Goal: Task Accomplishment & Management: Manage account settings

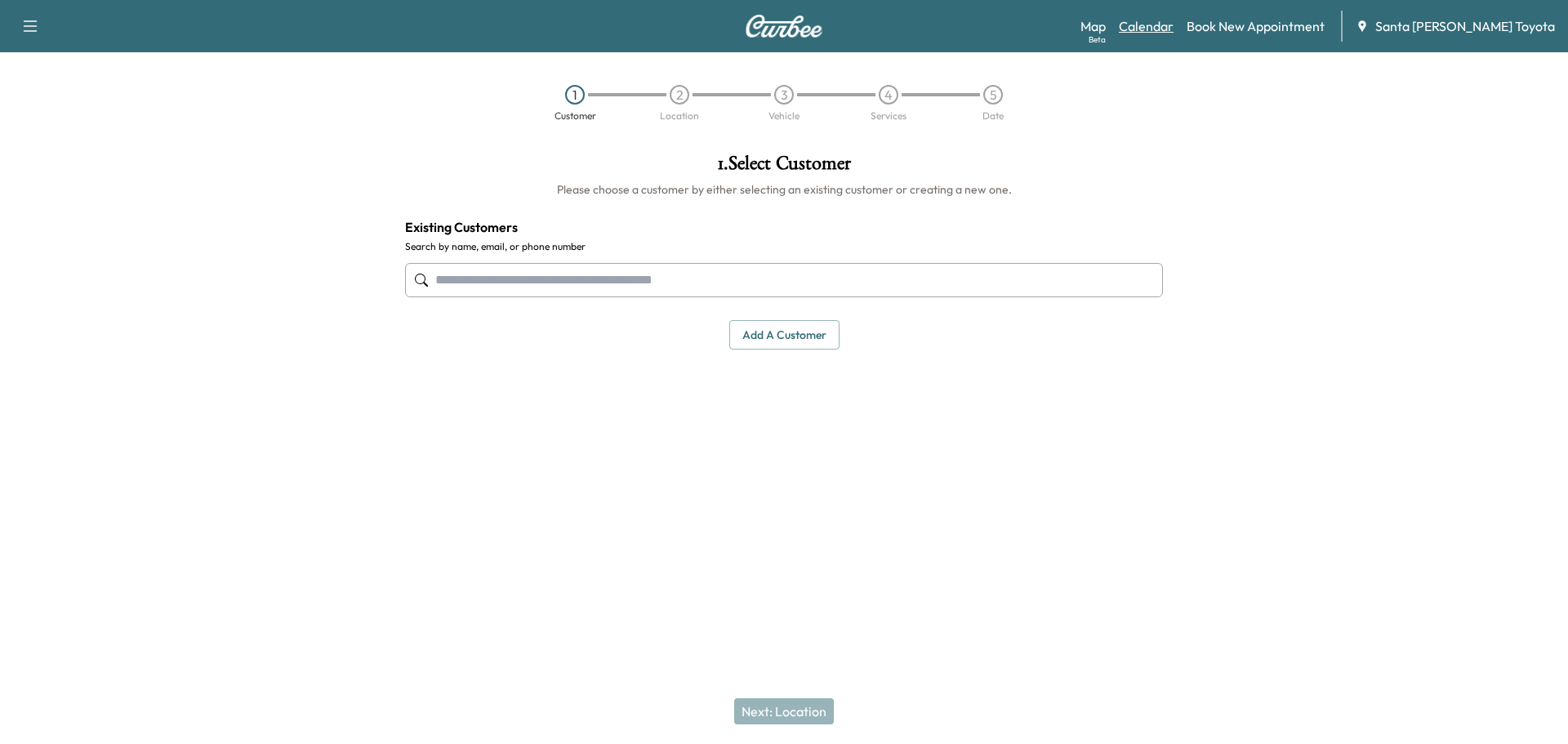
click at [1174, 21] on link "Calendar" at bounding box center [1147, 26] width 55 height 20
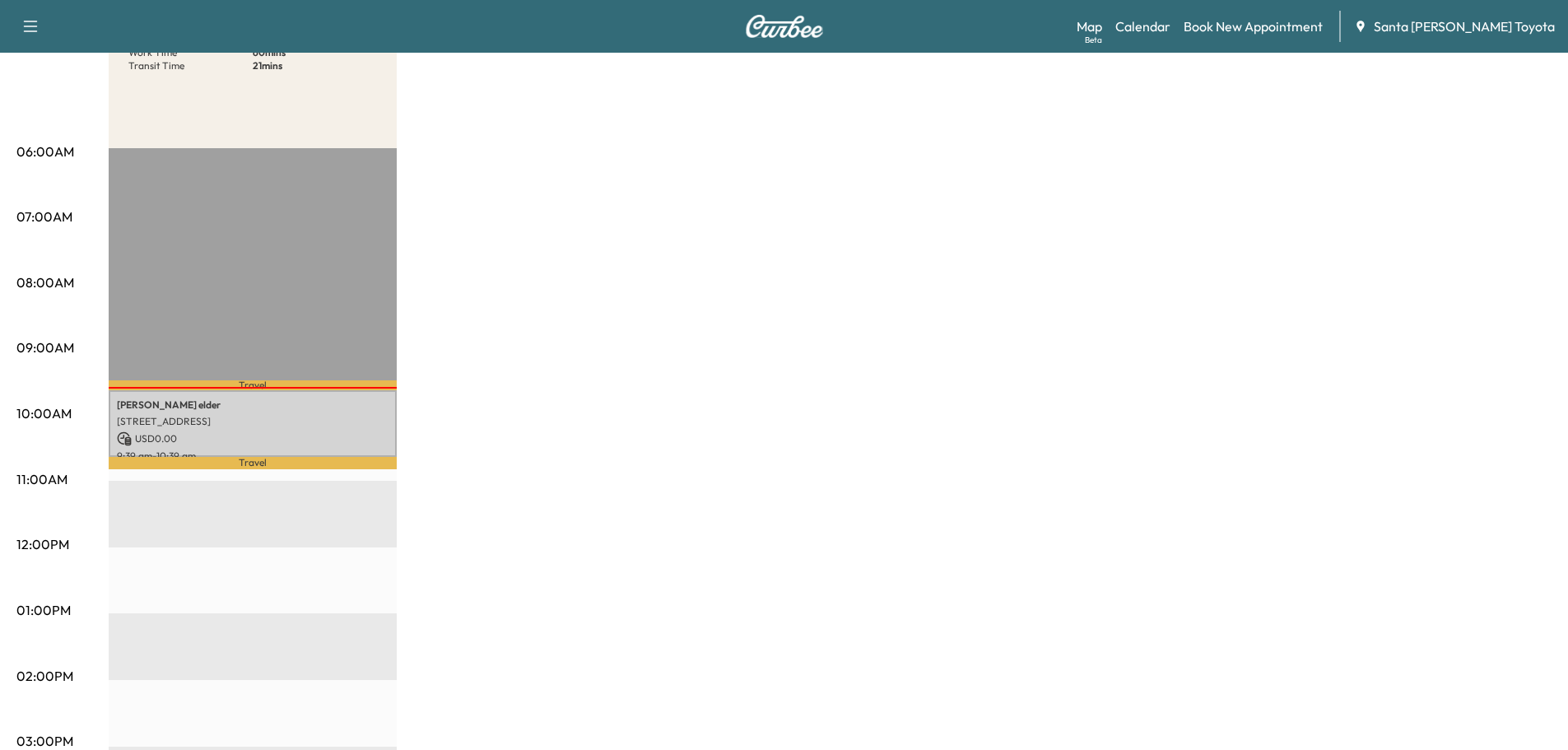
scroll to position [247, 0]
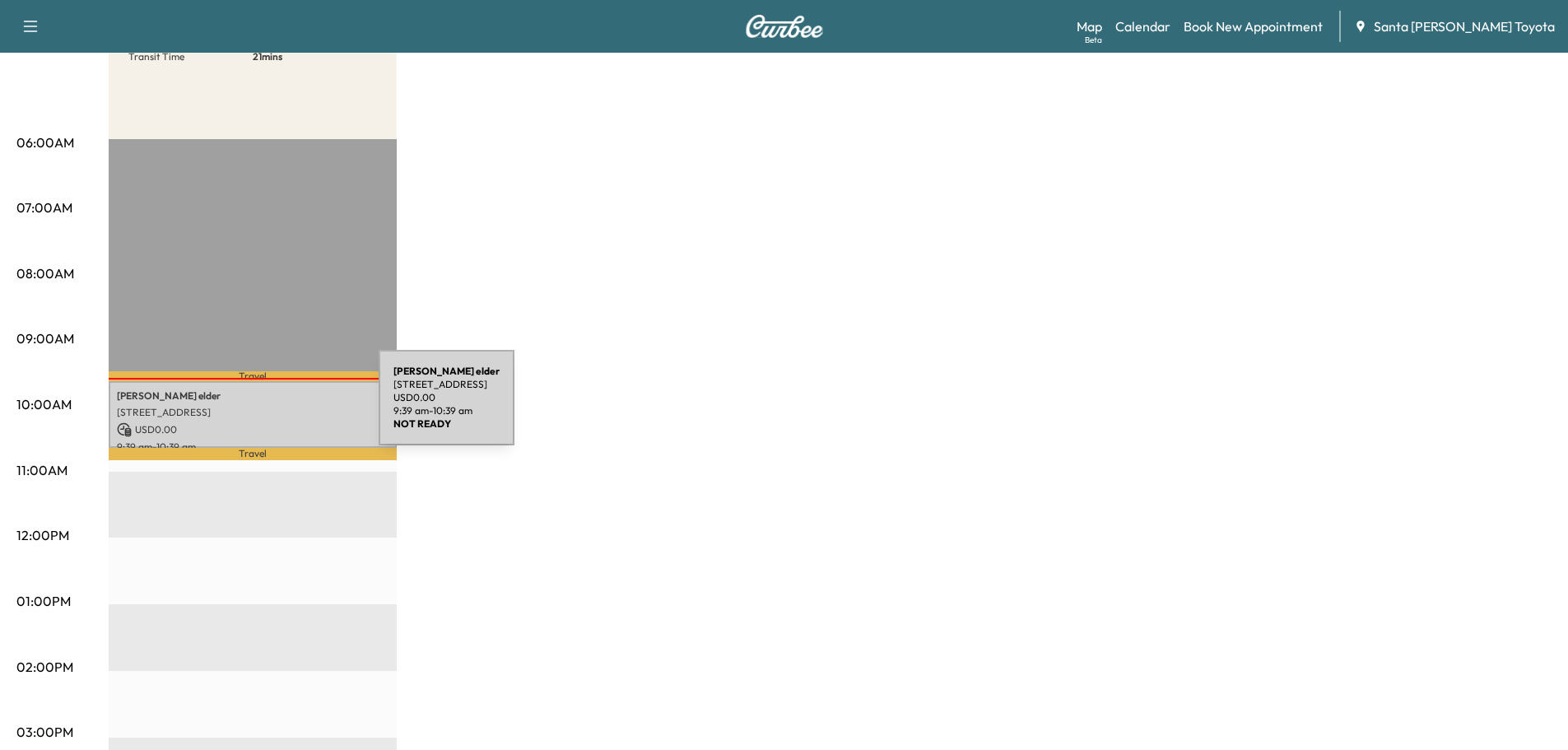
click at [255, 407] on p "[STREET_ADDRESS]" at bounding box center [252, 412] width 272 height 13
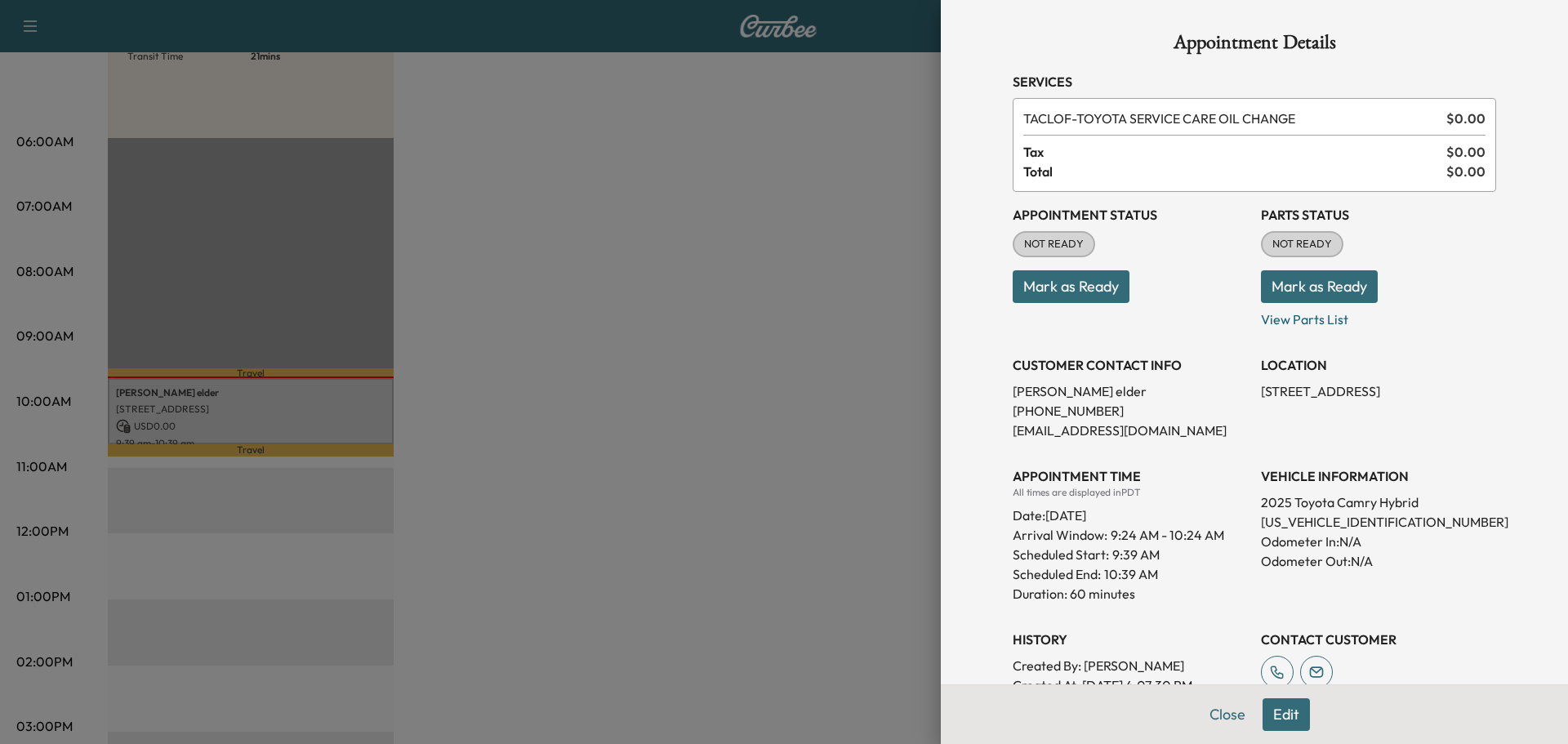
click at [1057, 289] on button "Mark as Ready" at bounding box center [1071, 287] width 116 height 33
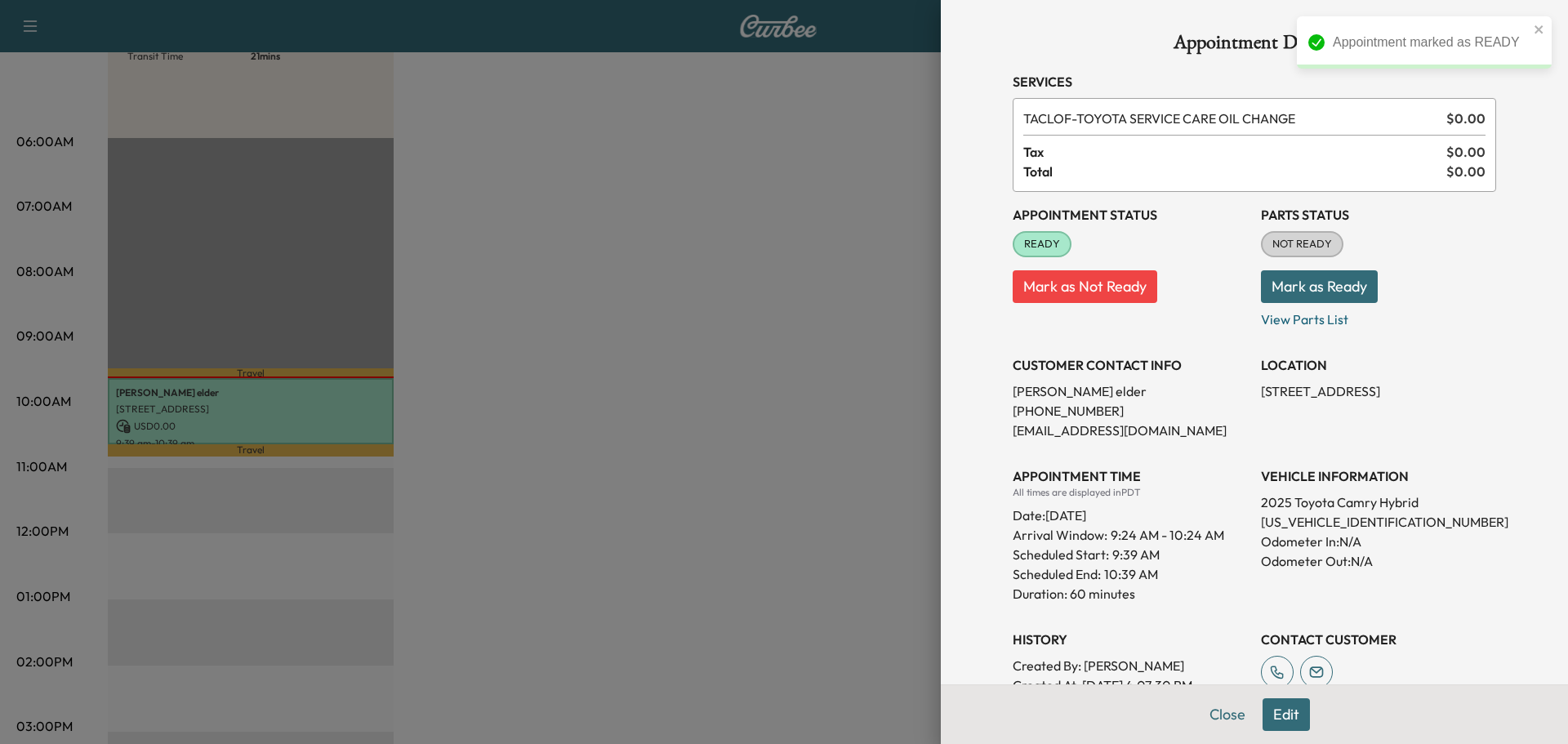
click at [1299, 286] on button "Mark as Ready" at bounding box center [1319, 287] width 116 height 33
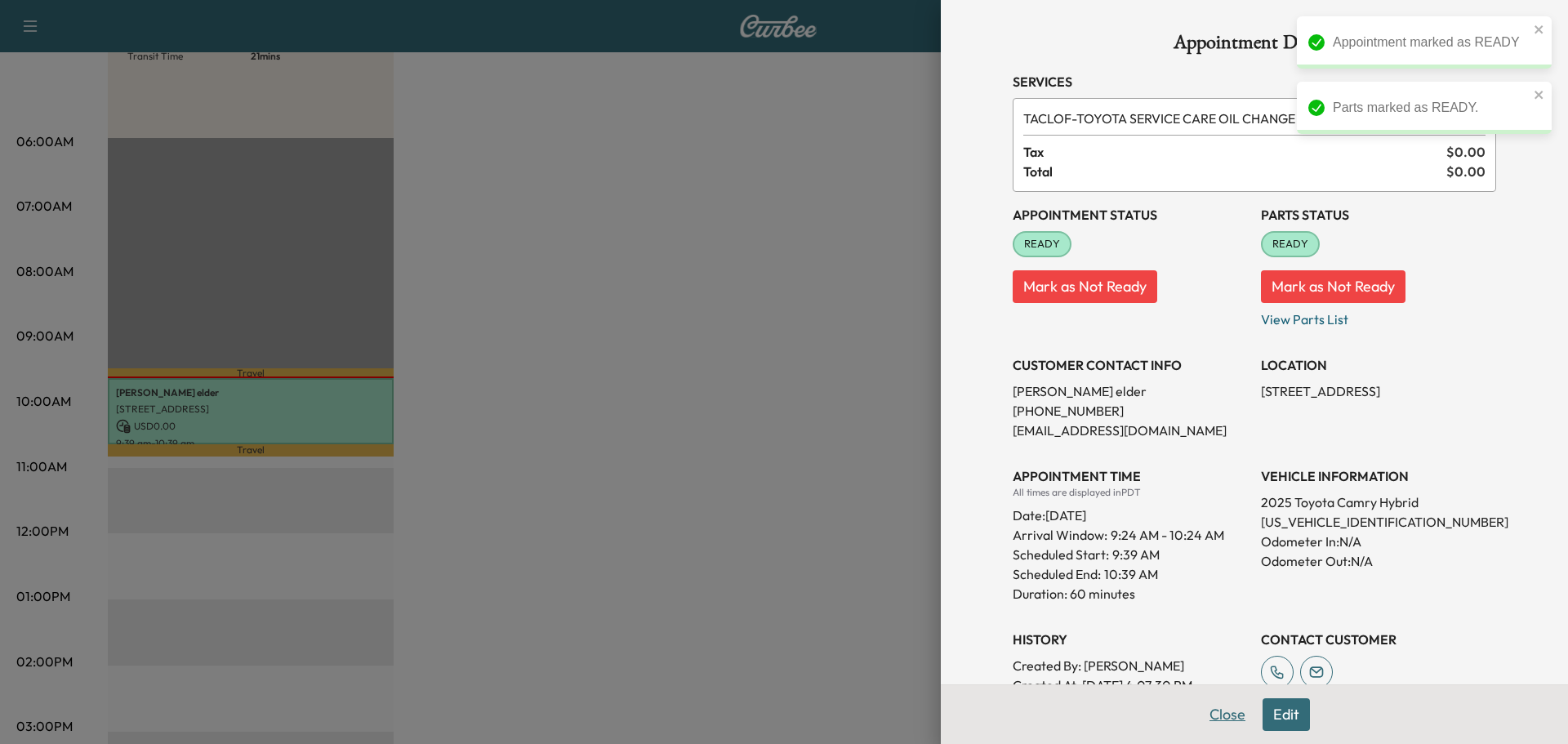
click at [1210, 712] on button "Close" at bounding box center [1227, 715] width 57 height 33
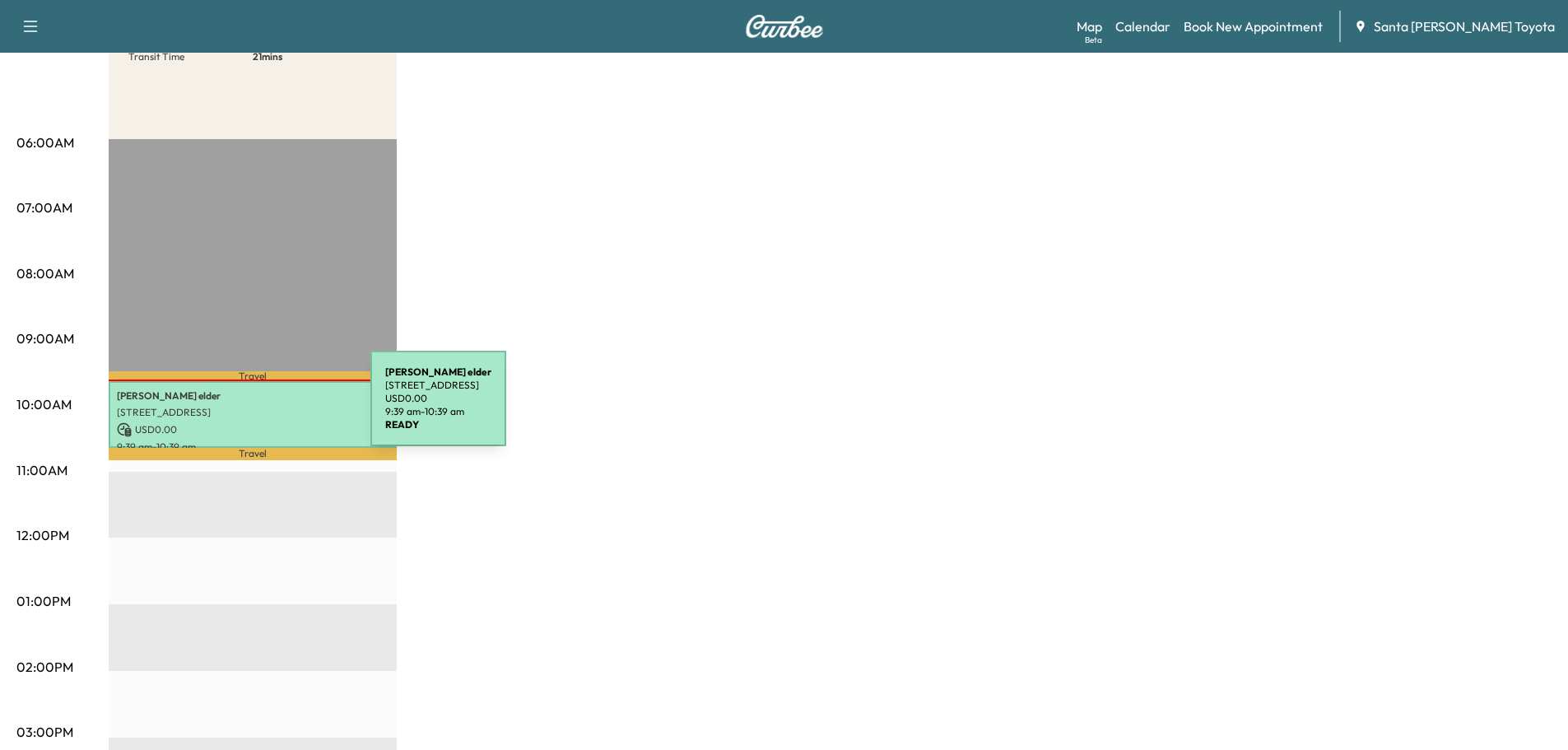
click at [247, 408] on p "[STREET_ADDRESS]" at bounding box center [252, 412] width 272 height 13
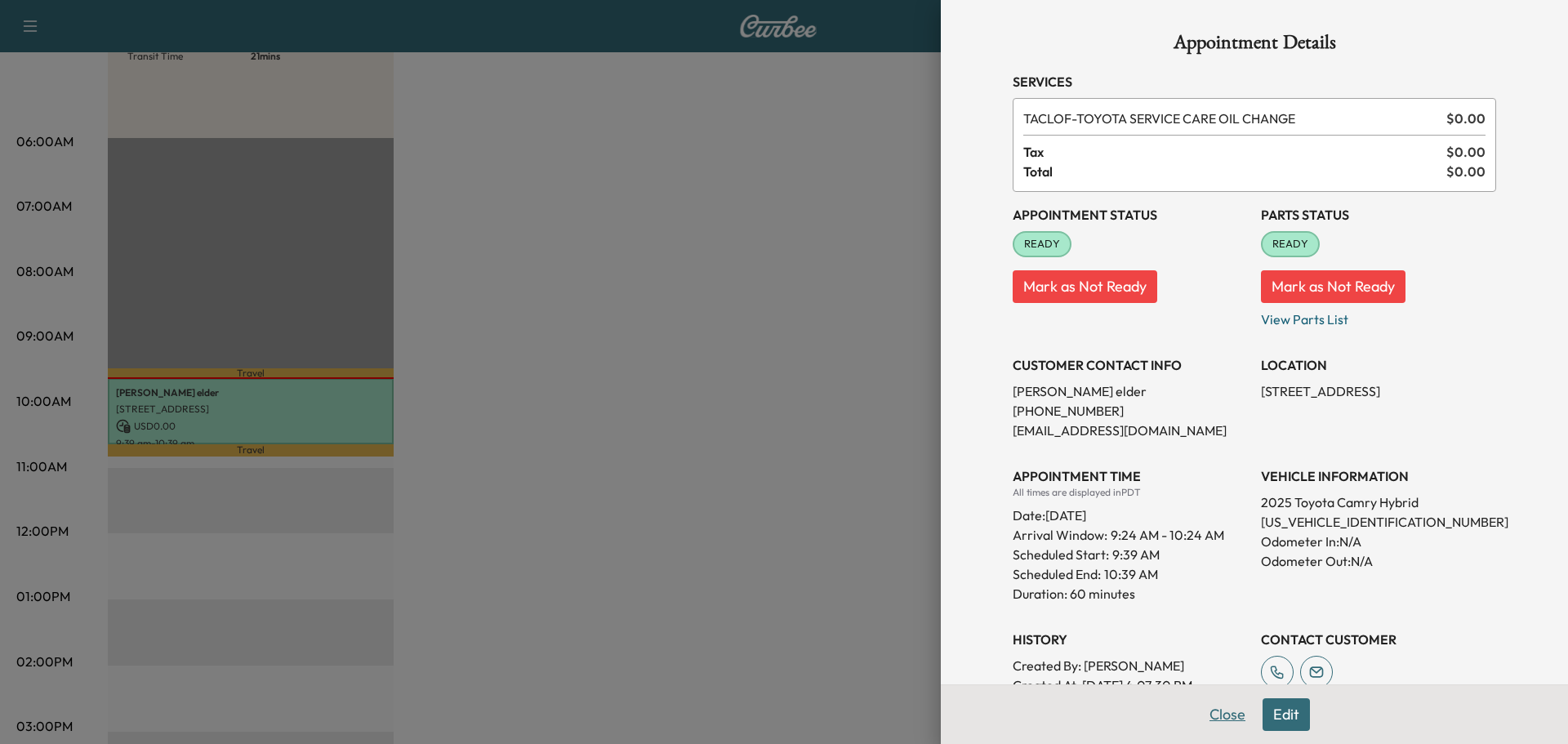
click at [1202, 717] on button "Close" at bounding box center [1227, 715] width 57 height 33
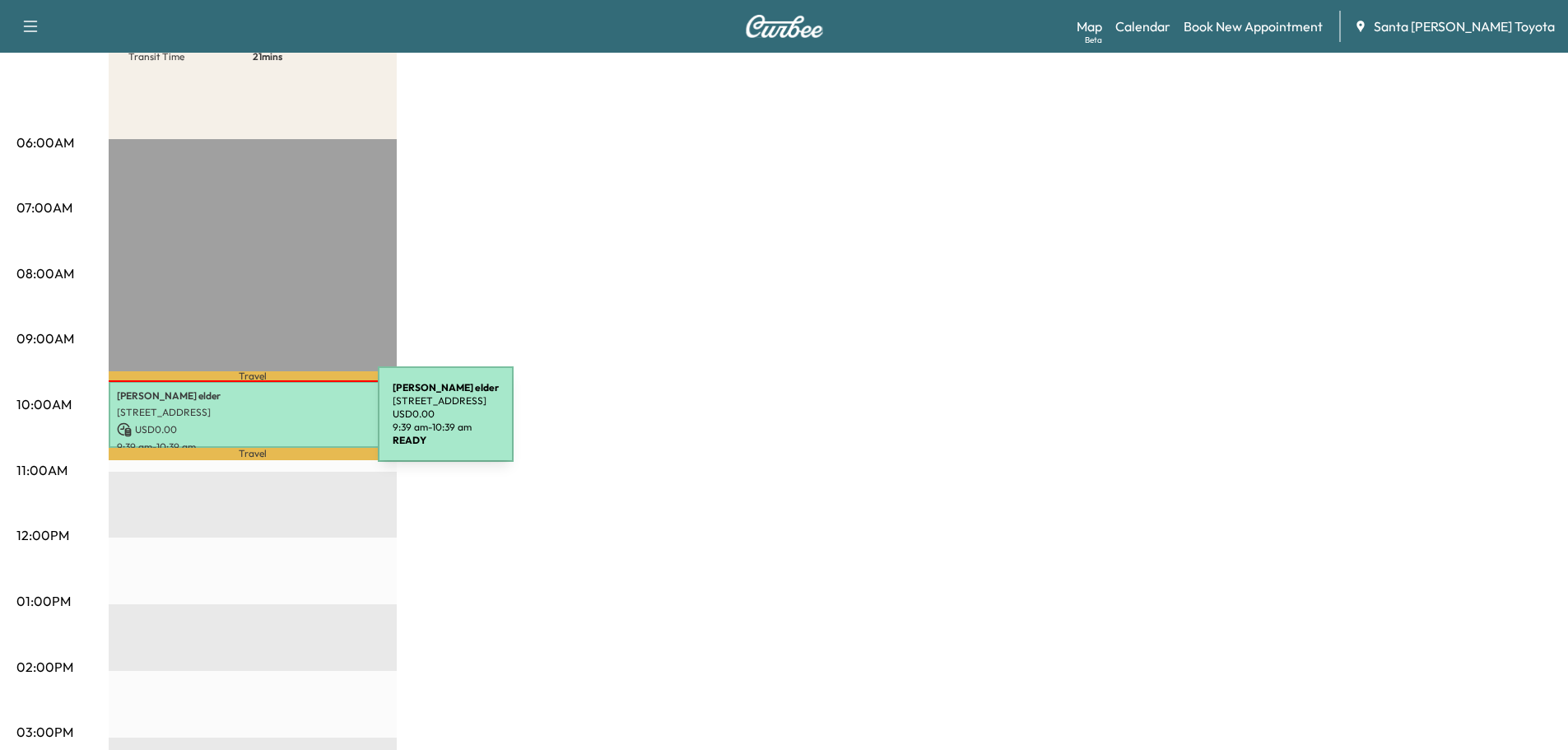
click at [255, 424] on p "USD 0.00" at bounding box center [252, 430] width 272 height 15
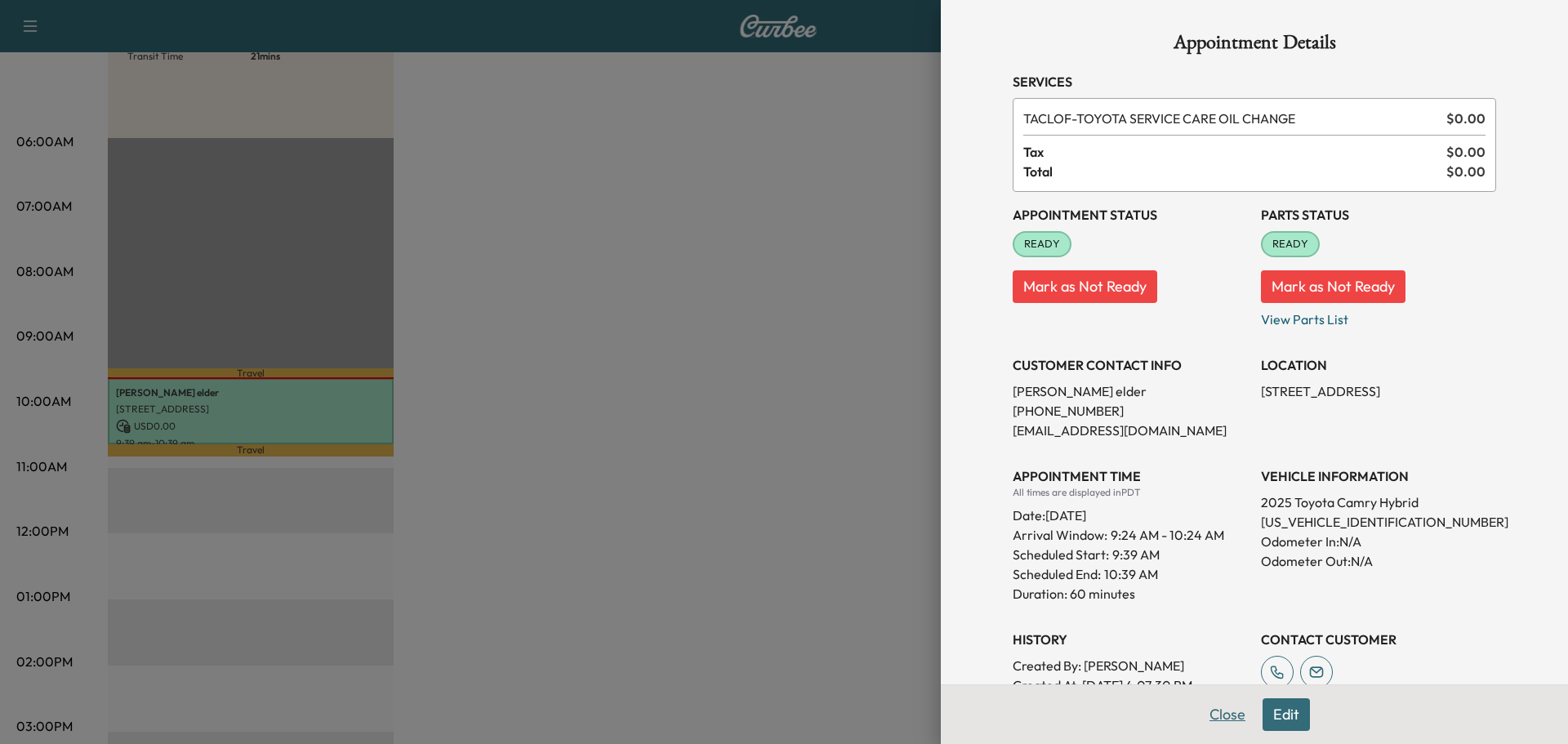
click at [1208, 711] on button "Close" at bounding box center [1227, 715] width 57 height 33
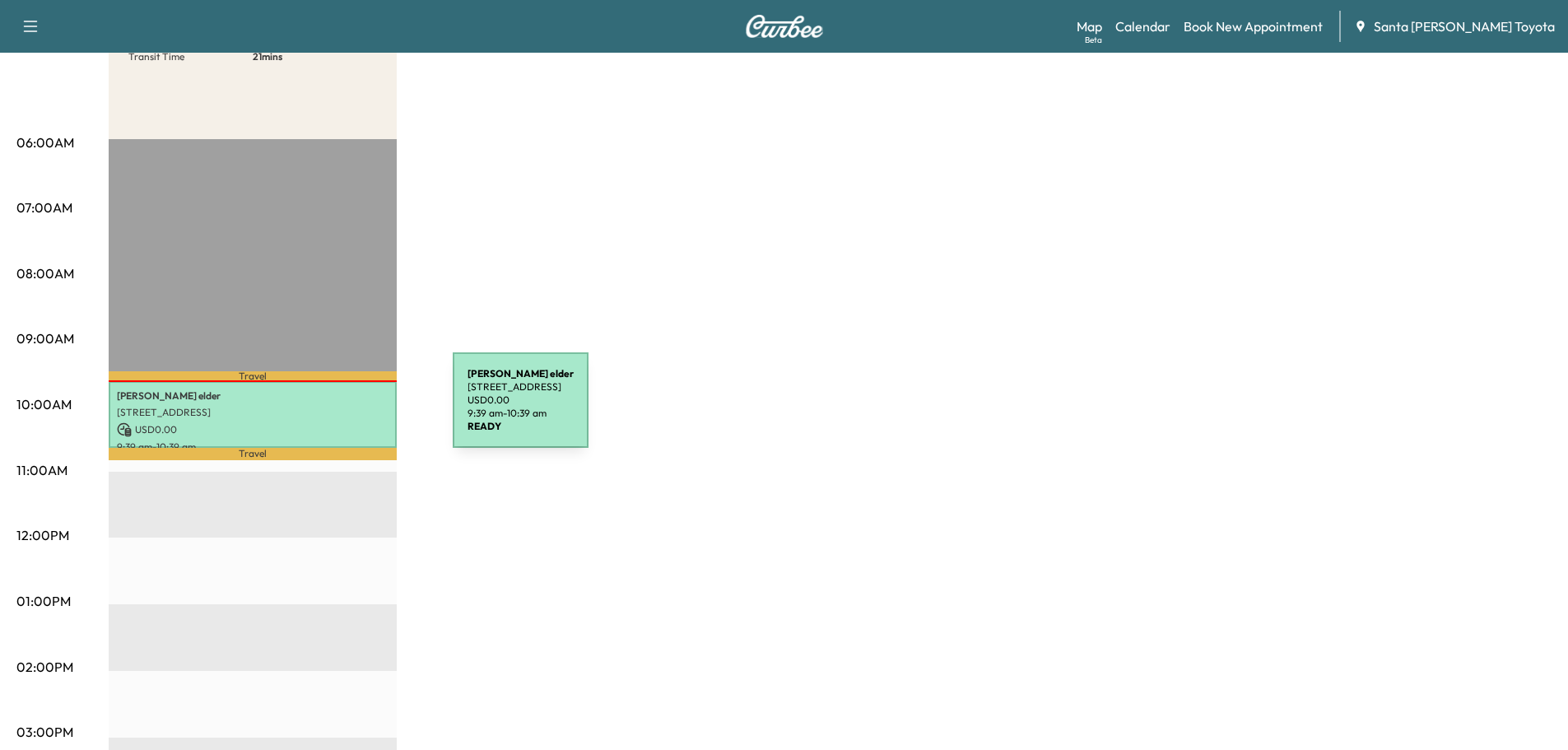
click at [329, 410] on p "[STREET_ADDRESS]" at bounding box center [252, 412] width 272 height 13
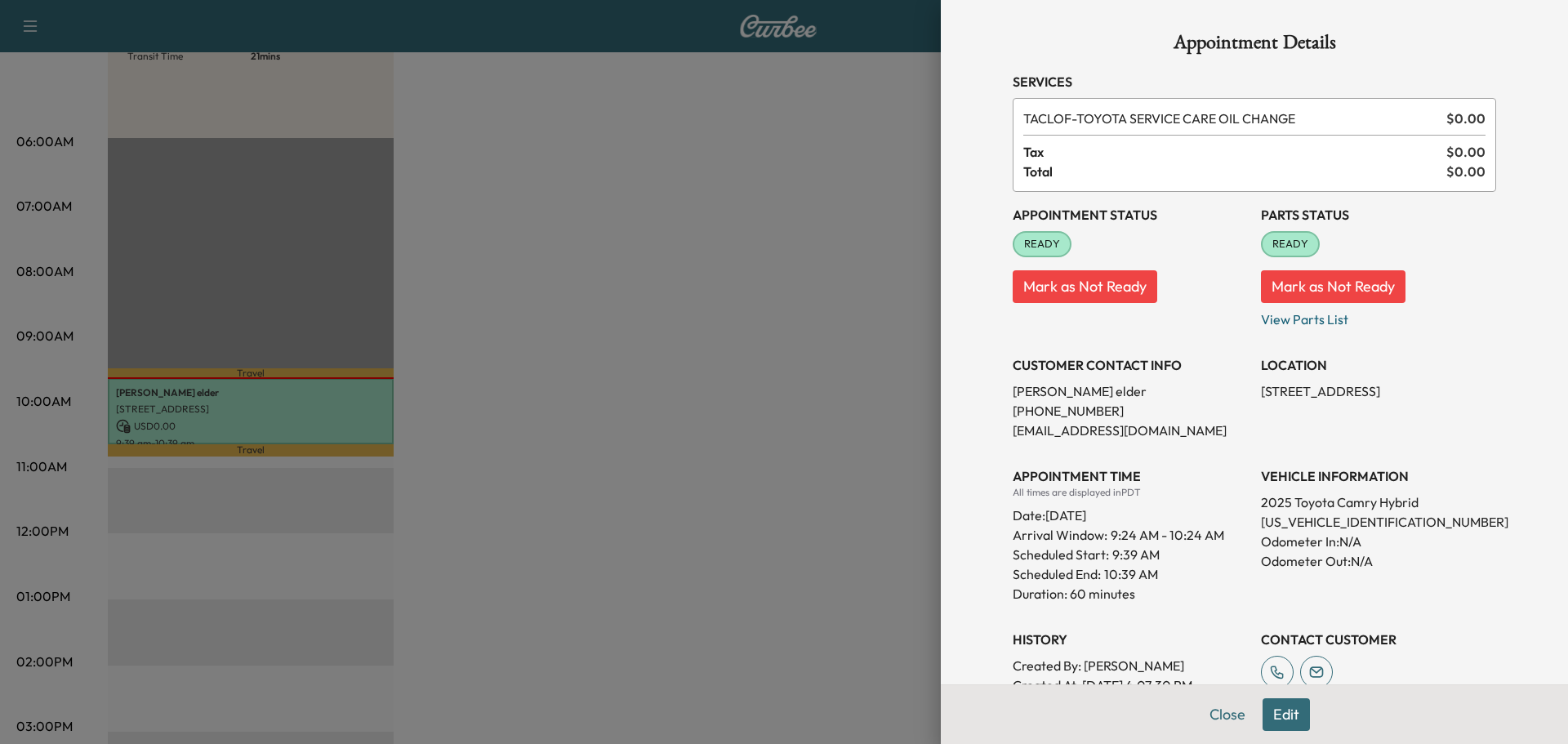
click at [1336, 522] on p "[US_VEHICLE_IDENTIFICATION_NUMBER]" at bounding box center [1379, 522] width 235 height 20
copy p "[US_VEHICLE_IDENTIFICATION_NUMBER]"
click at [1263, 720] on button "Edit" at bounding box center [1287, 715] width 47 height 33
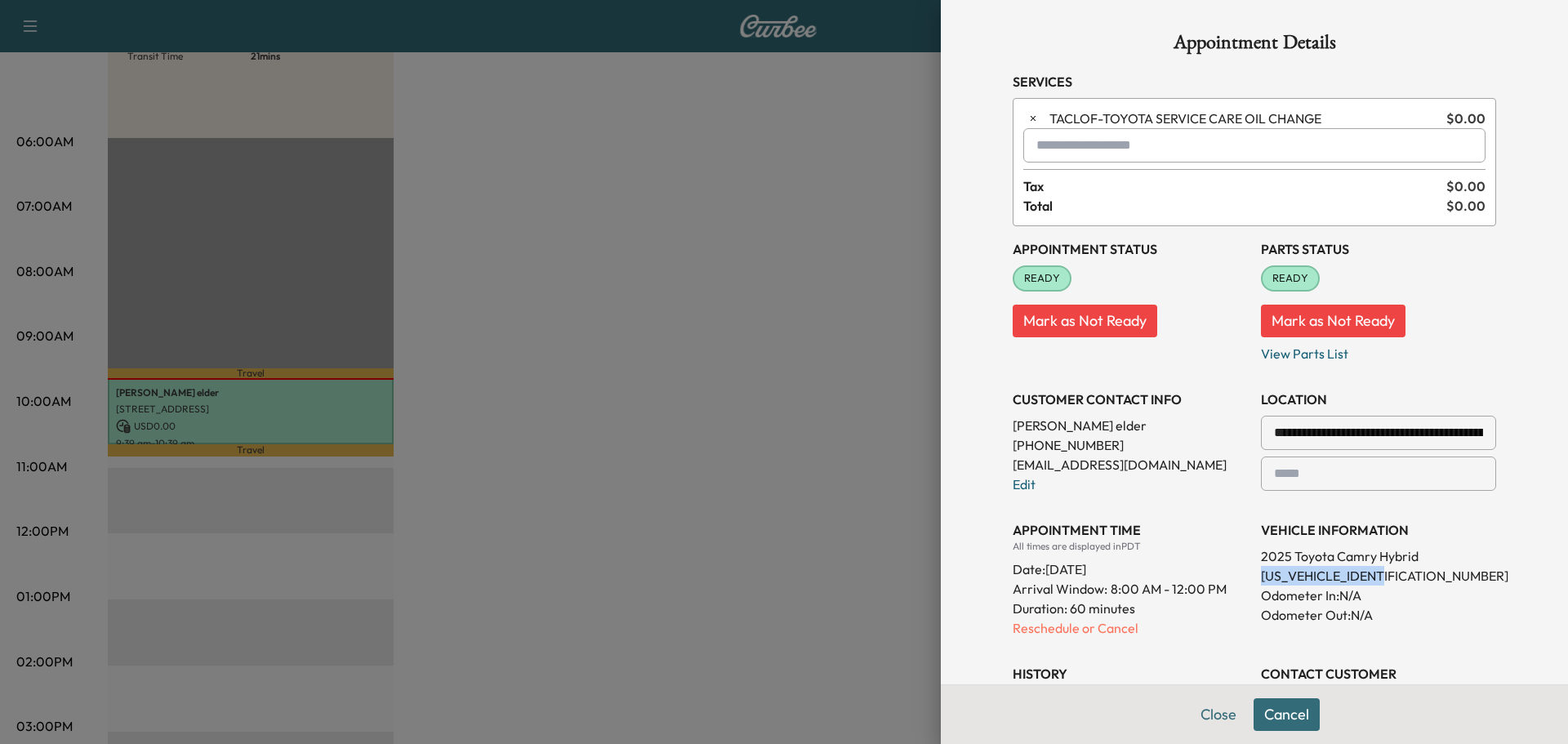
click at [1037, 142] on div at bounding box center [1040, 145] width 20 height 20
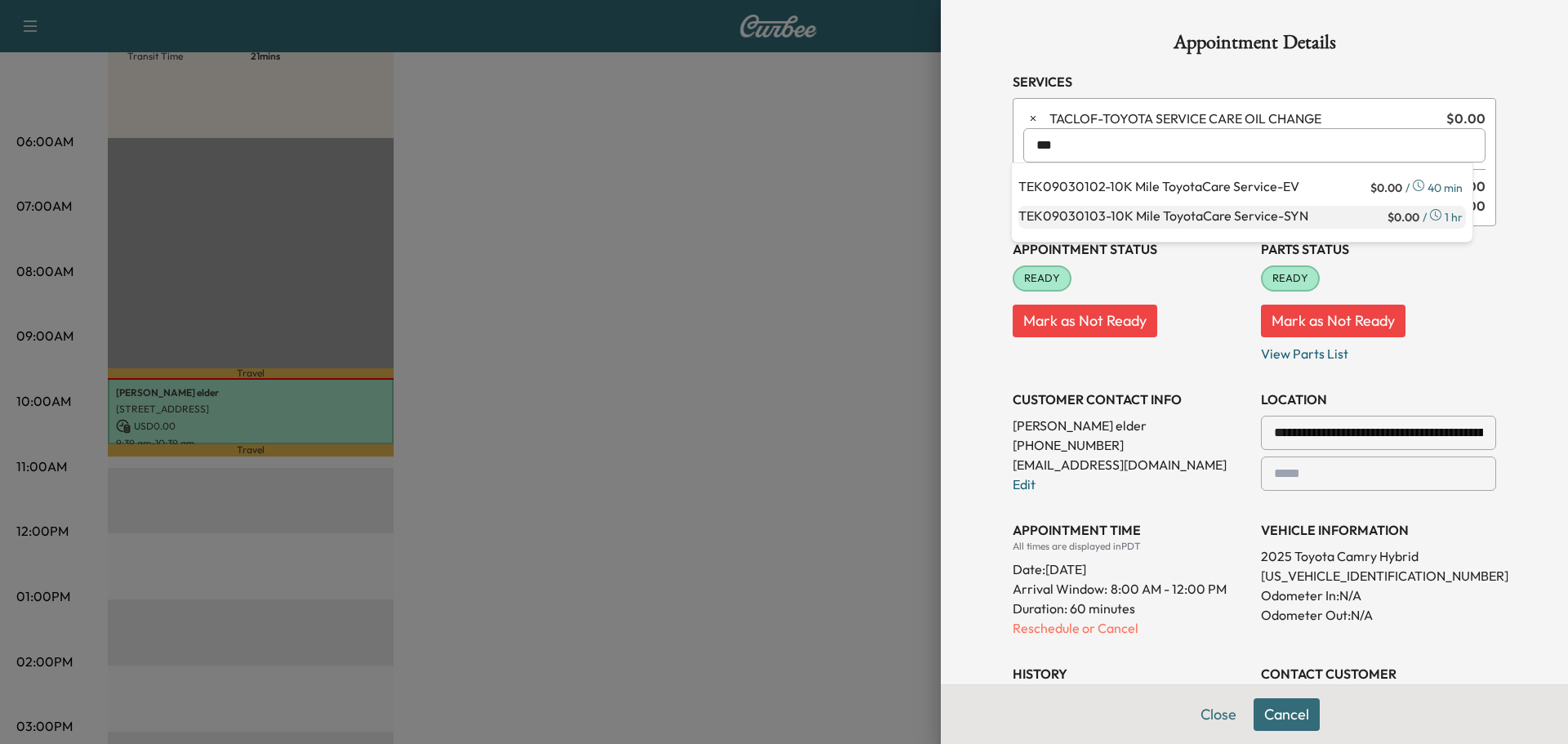
click at [1209, 214] on p "TEK09030103 - 10K Mile ToyotaCare Service-SYN" at bounding box center [1202, 217] width 365 height 23
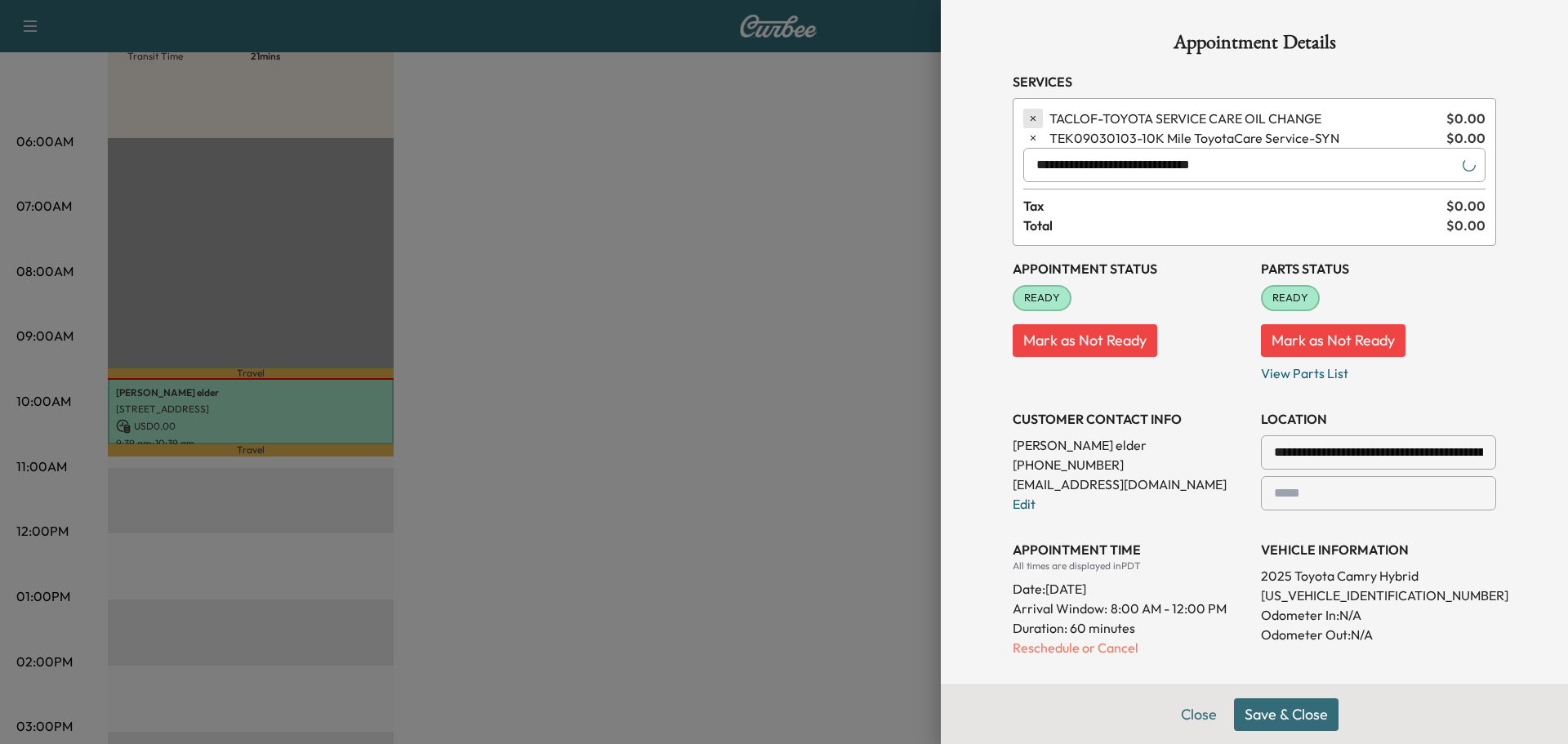
type input "**********"
click at [1027, 120] on icon "button" at bounding box center [1033, 118] width 11 height 11
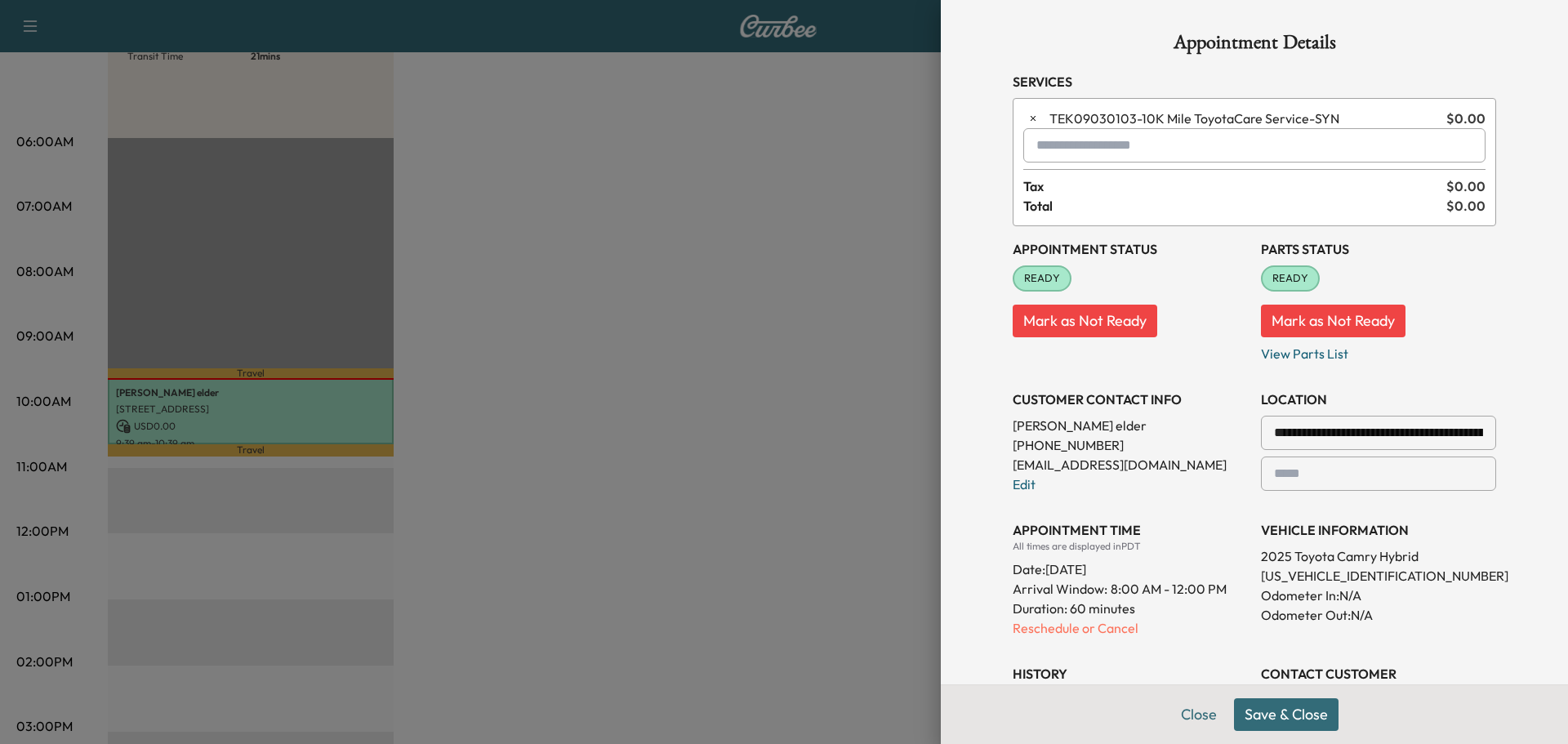
click at [1272, 711] on button "Save & Close" at bounding box center [1286, 715] width 104 height 33
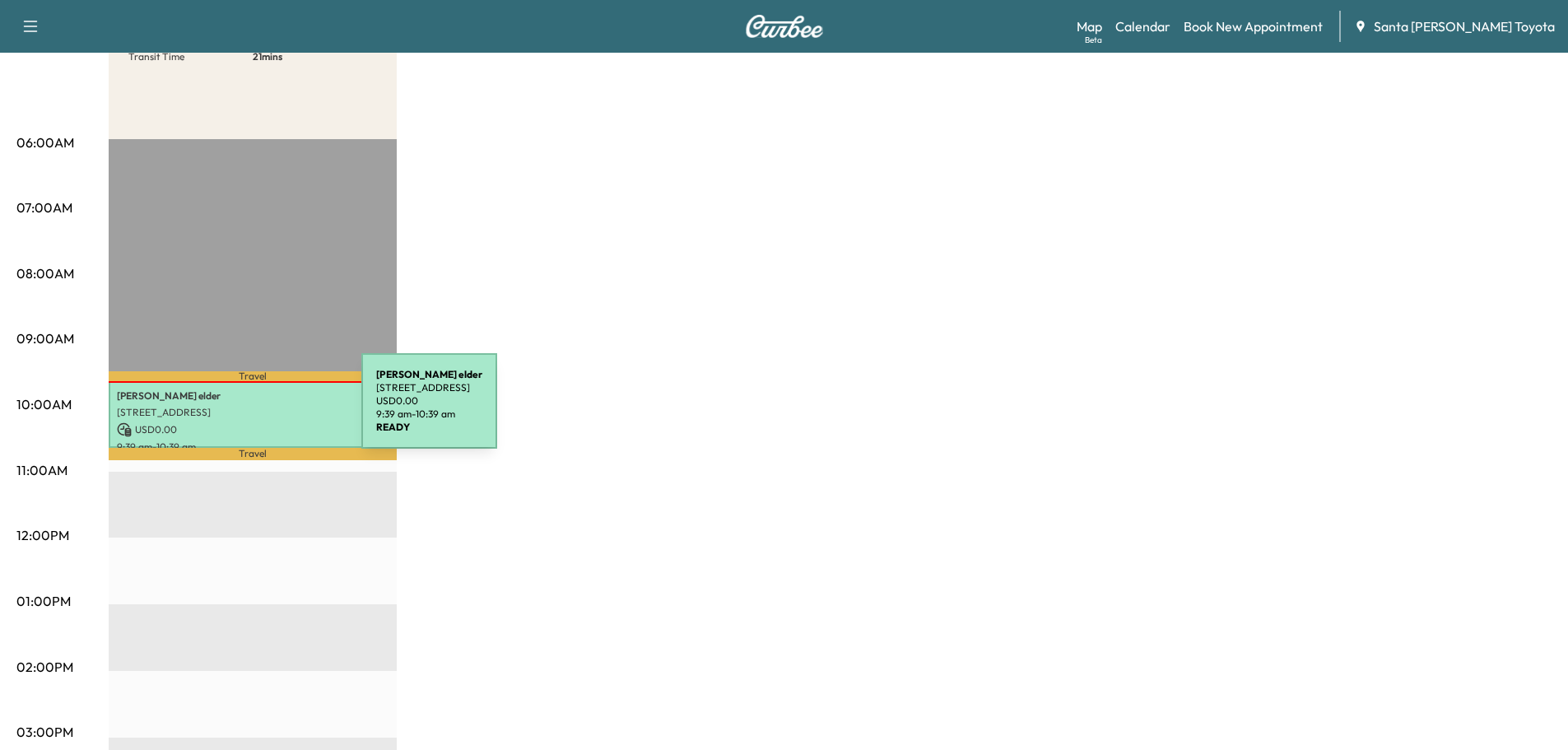
click at [251, 416] on div "[PERSON_NAME] [STREET_ADDRESS] USD 0.00 9:39 am - 10:39 am" at bounding box center [253, 414] width 288 height 67
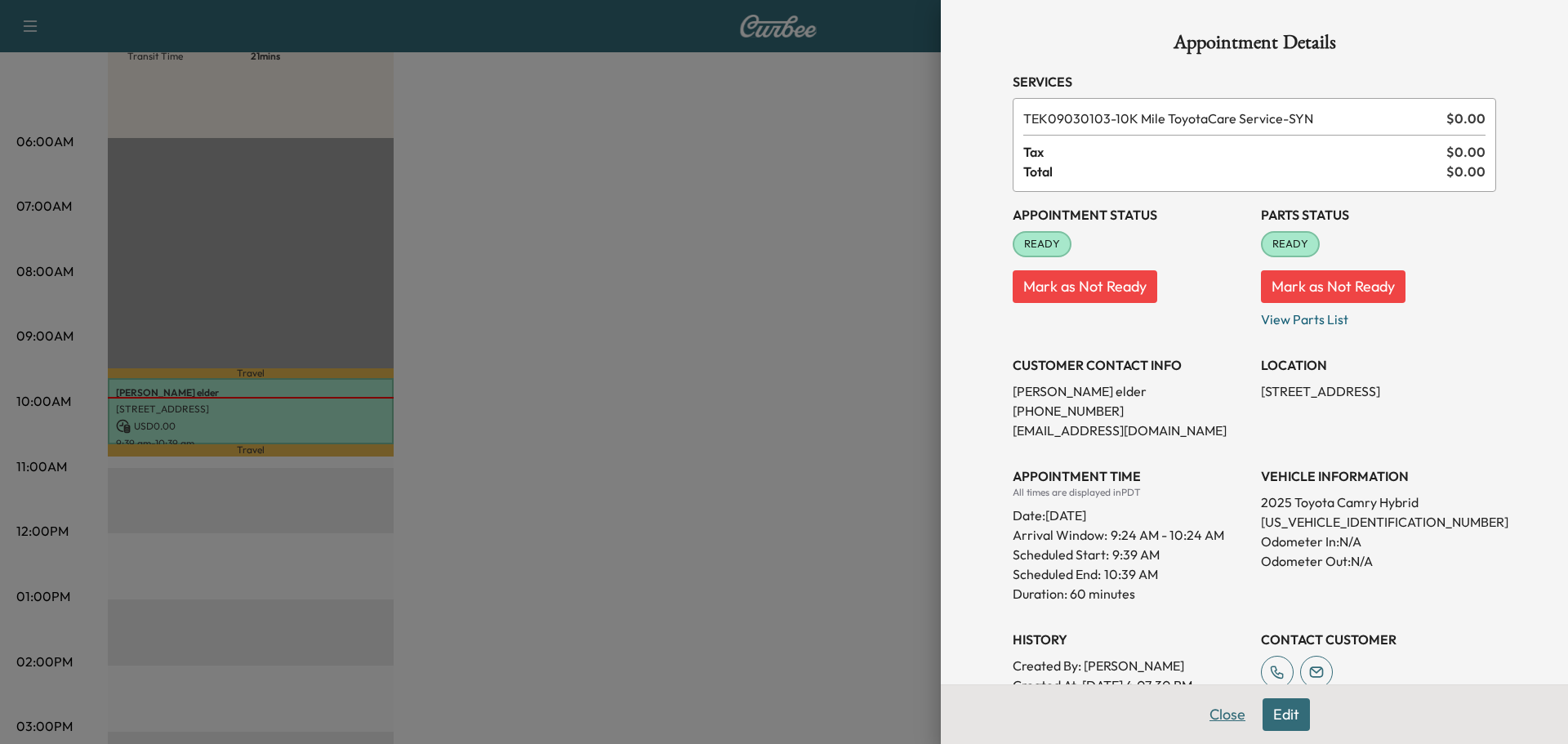
click at [1209, 722] on button "Close" at bounding box center [1227, 715] width 57 height 33
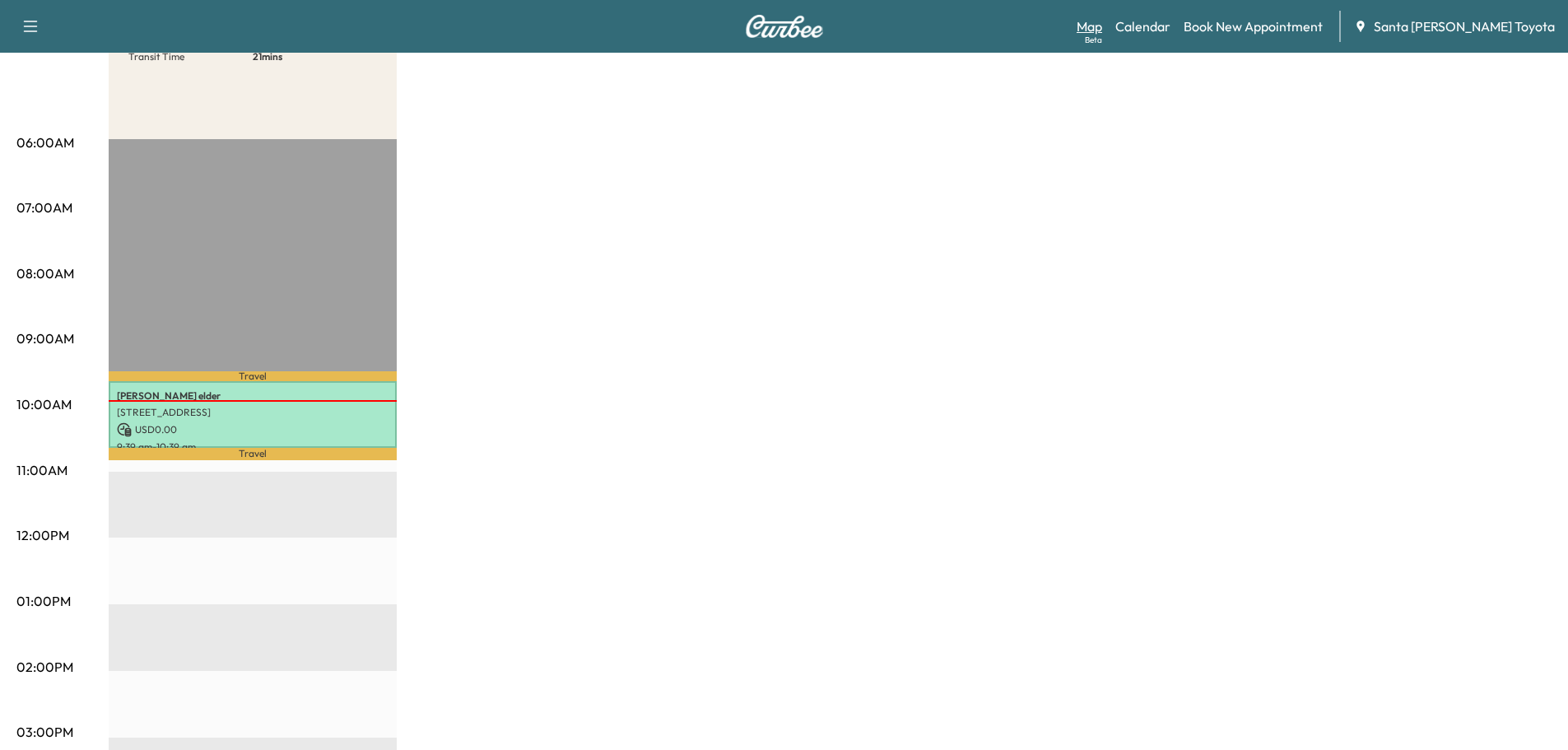
click at [1102, 26] on link "Map Beta" at bounding box center [1089, 26] width 26 height 20
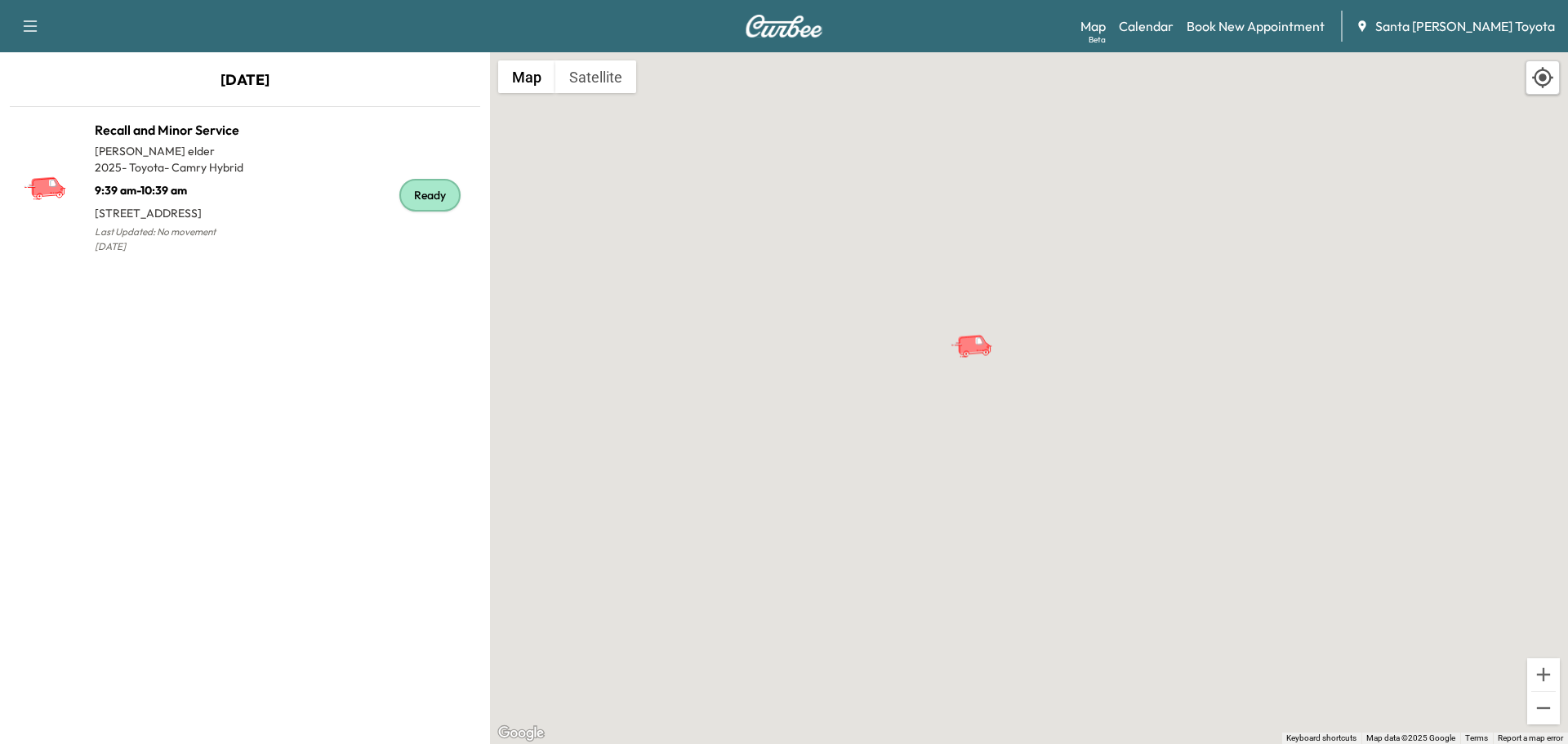
click at [1213, 280] on div "To activate drag with keyboard, press Alt + Enter. Once in keyboard drag state,…" at bounding box center [1029, 398] width 1078 height 692
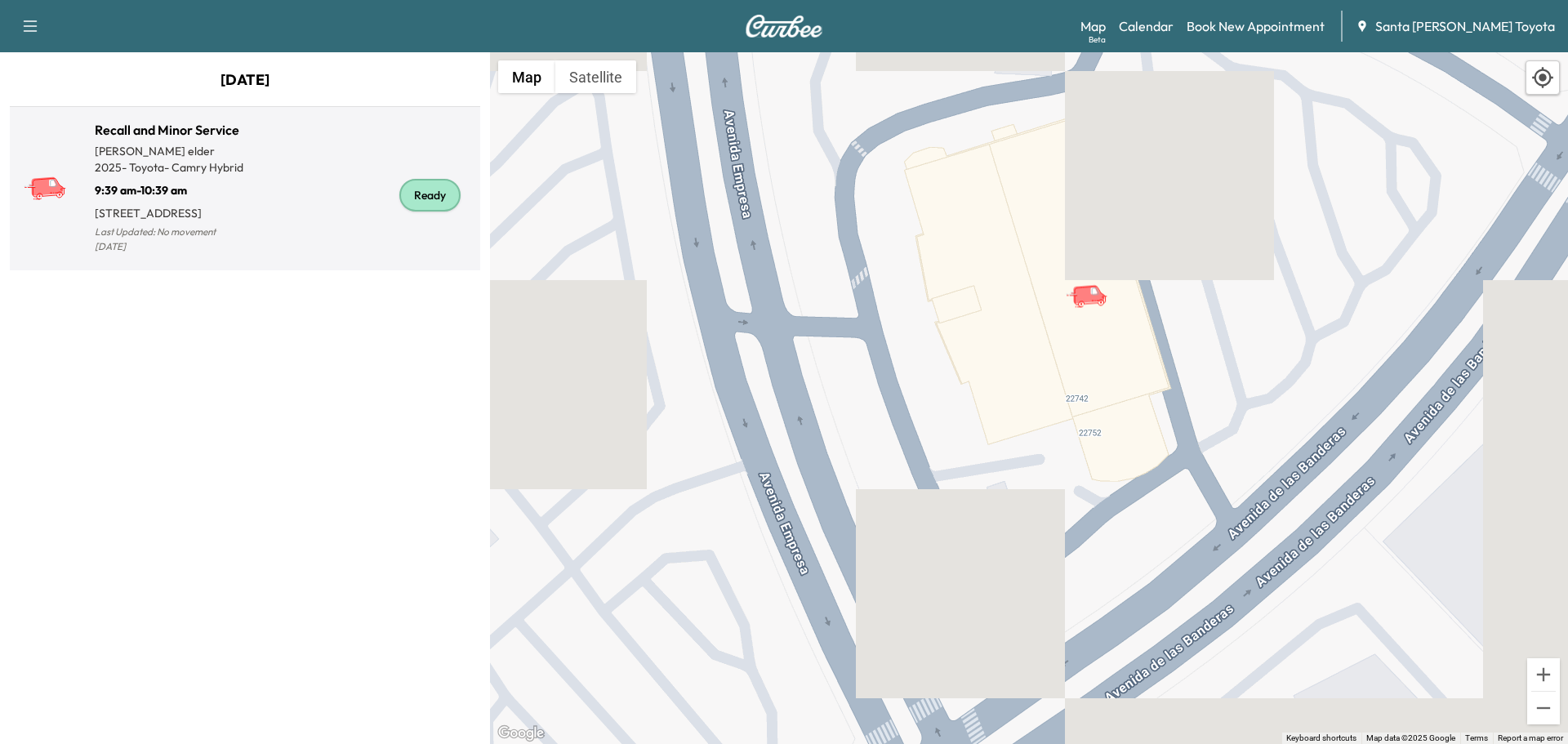
click at [223, 221] on p "[STREET_ADDRESS]" at bounding box center [169, 210] width 151 height 23
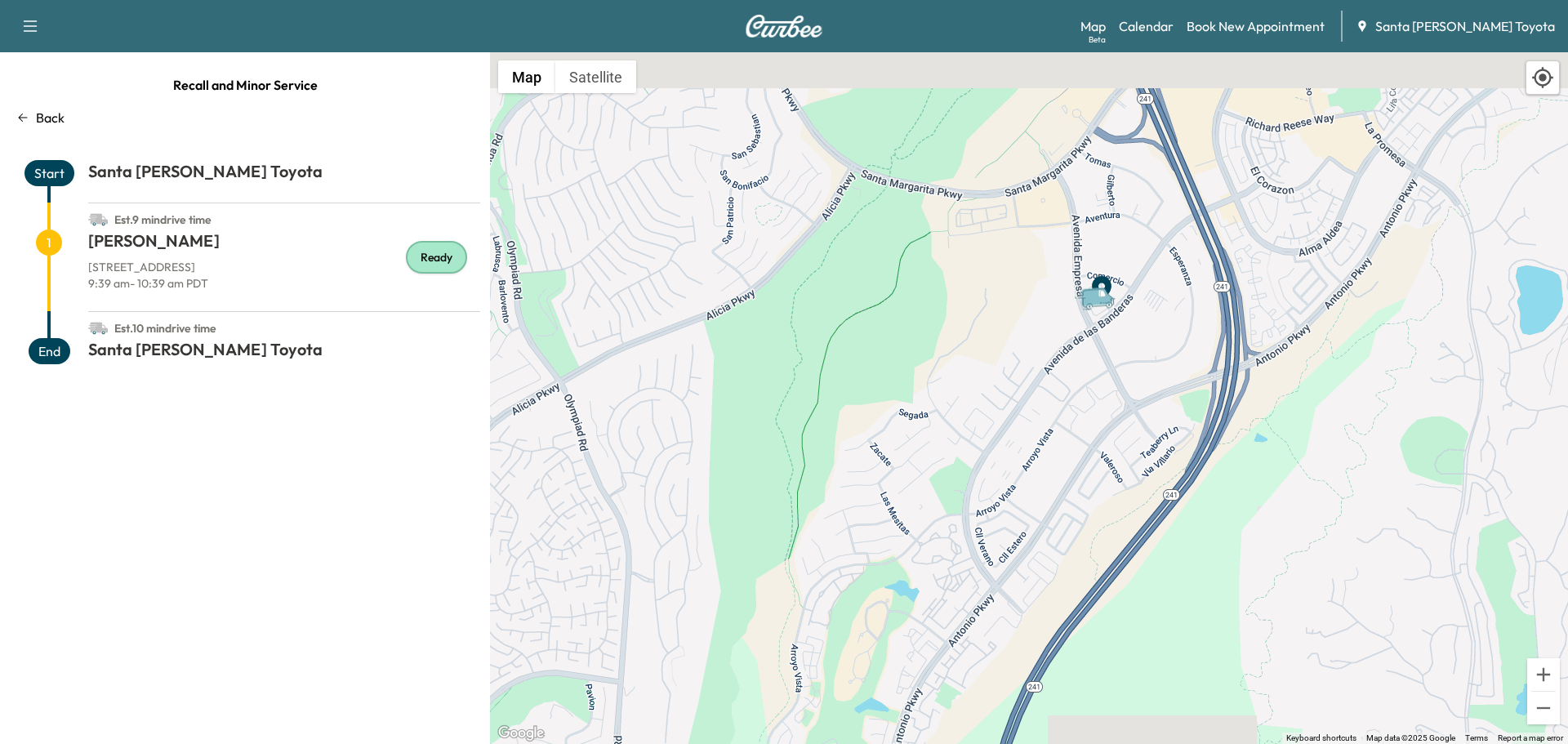
drag, startPoint x: 1167, startPoint y: 155, endPoint x: 1129, endPoint y: 375, distance: 223.3
click at [1144, 375] on div "To activate drag with keyboard, press Alt + Enter. Once in keyboard drag state,…" at bounding box center [1029, 398] width 1078 height 692
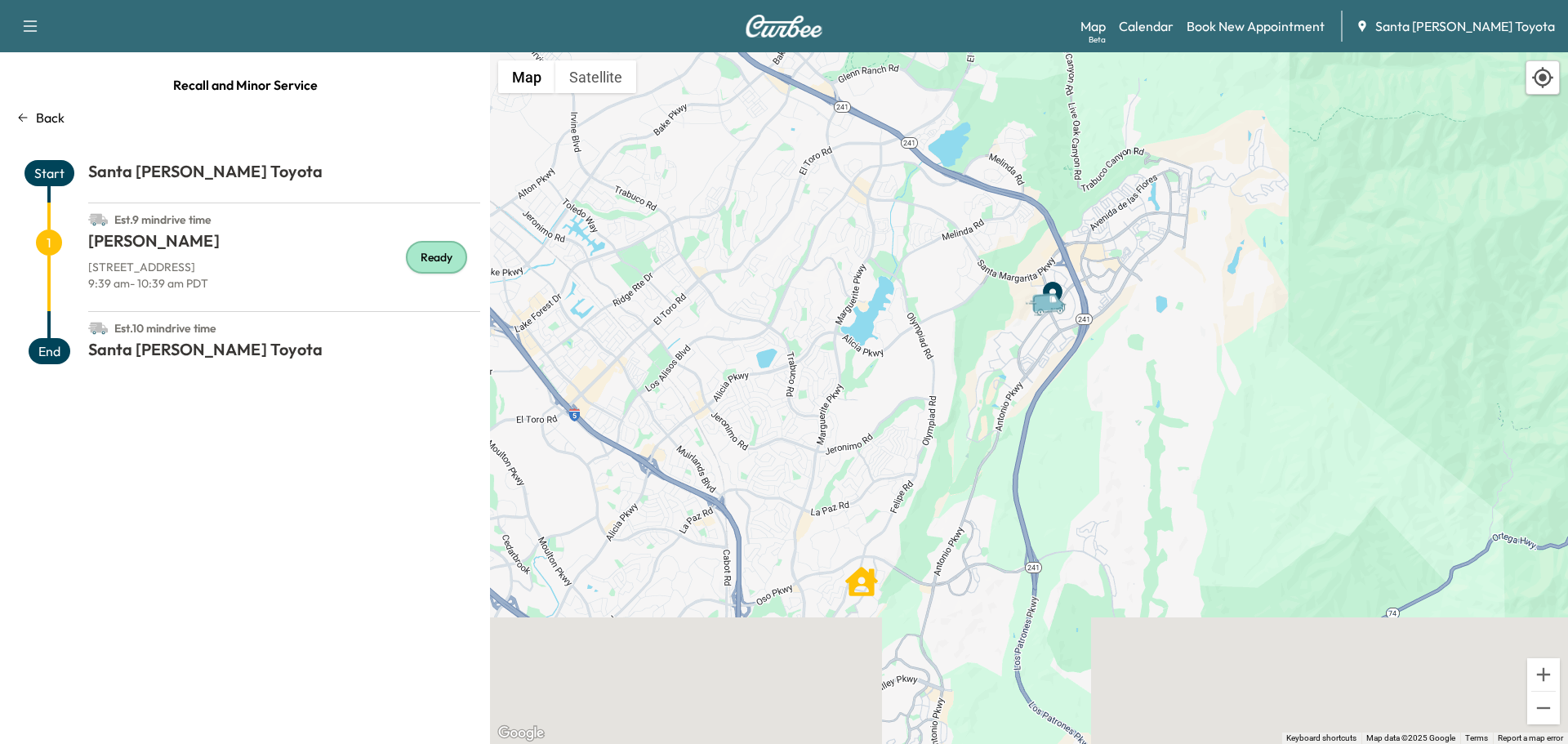
drag, startPoint x: 950, startPoint y: 604, endPoint x: 1002, endPoint y: 425, distance: 186.4
click at [1001, 426] on div "To activate drag with keyboard, press Alt + Enter. Once in keyboard drag state,…" at bounding box center [1029, 398] width 1078 height 692
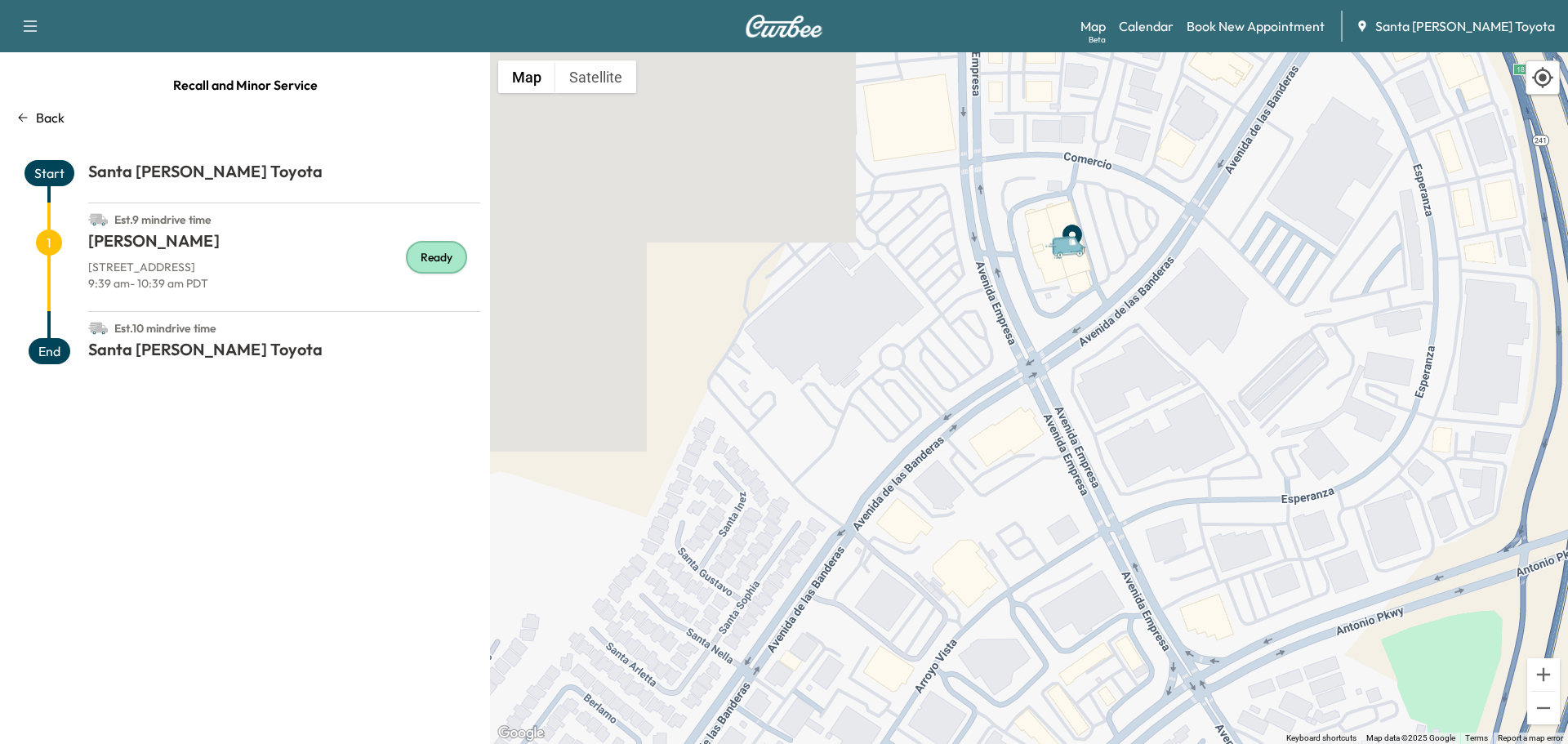
drag, startPoint x: 1078, startPoint y: 208, endPoint x: 1080, endPoint y: 328, distance: 120.0
click at [1080, 328] on div "To activate drag with keyboard, press Alt + Enter. Once in keyboard drag state,…" at bounding box center [1029, 398] width 1078 height 692
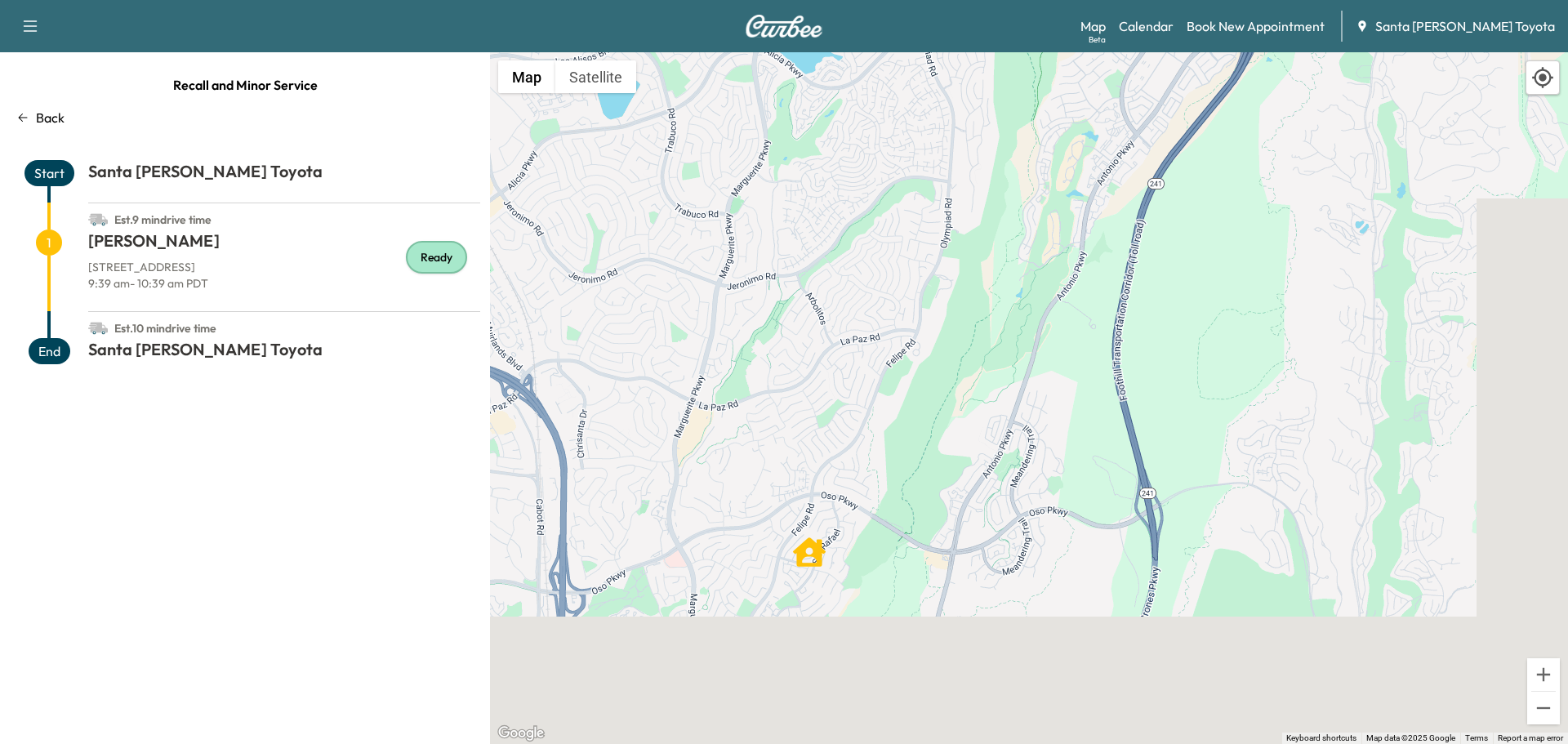
drag, startPoint x: 1048, startPoint y: 610, endPoint x: 1152, endPoint y: 247, distance: 377.6
click at [1152, 247] on div "To activate drag with keyboard, press Alt + Enter. Once in keyboard drag state,…" at bounding box center [1029, 398] width 1078 height 692
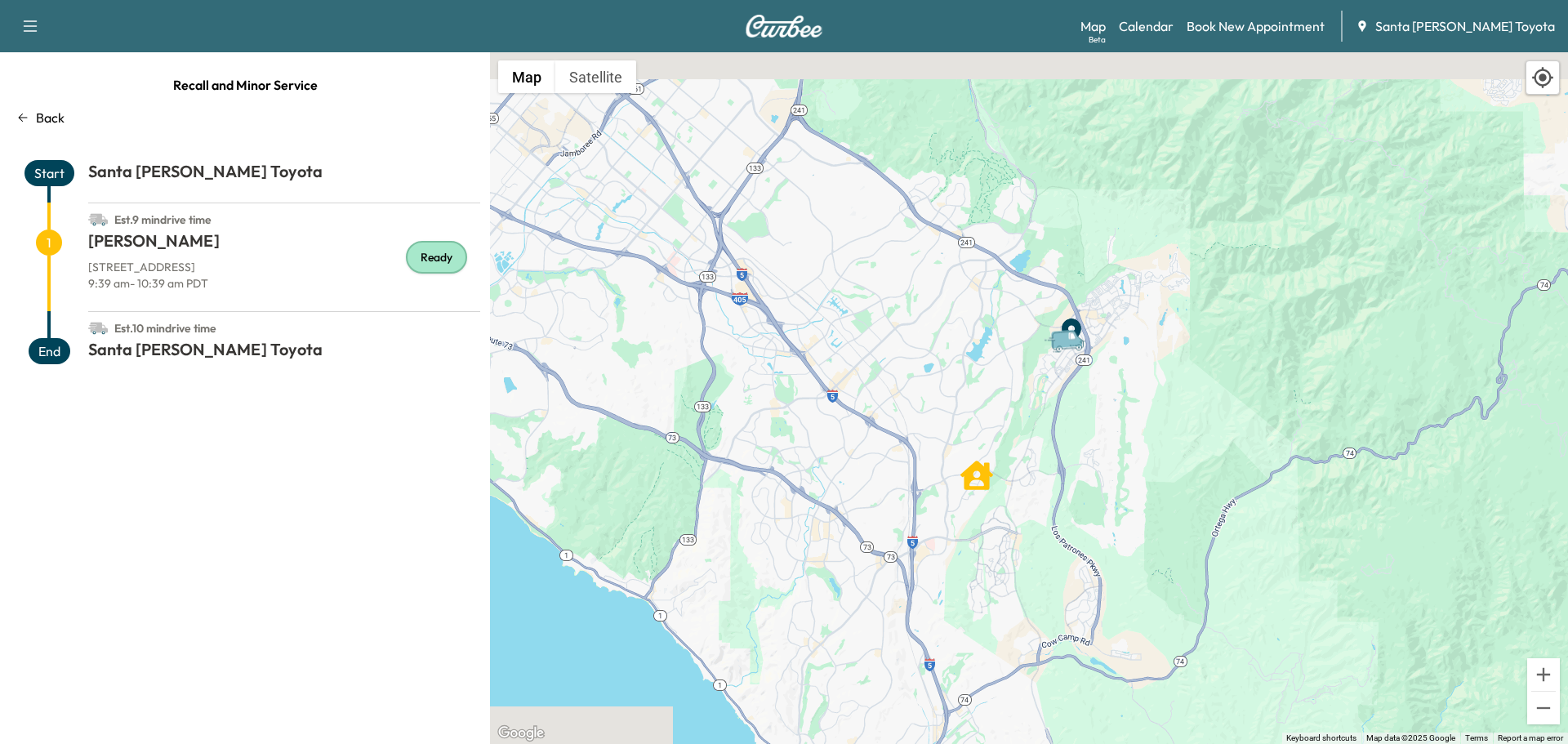
drag, startPoint x: 1052, startPoint y: 371, endPoint x: 1055, endPoint y: 490, distance: 119.0
click at [1055, 490] on div "To activate drag with keyboard, press Alt + Enter. Once in keyboard drag state,…" at bounding box center [1029, 398] width 1078 height 692
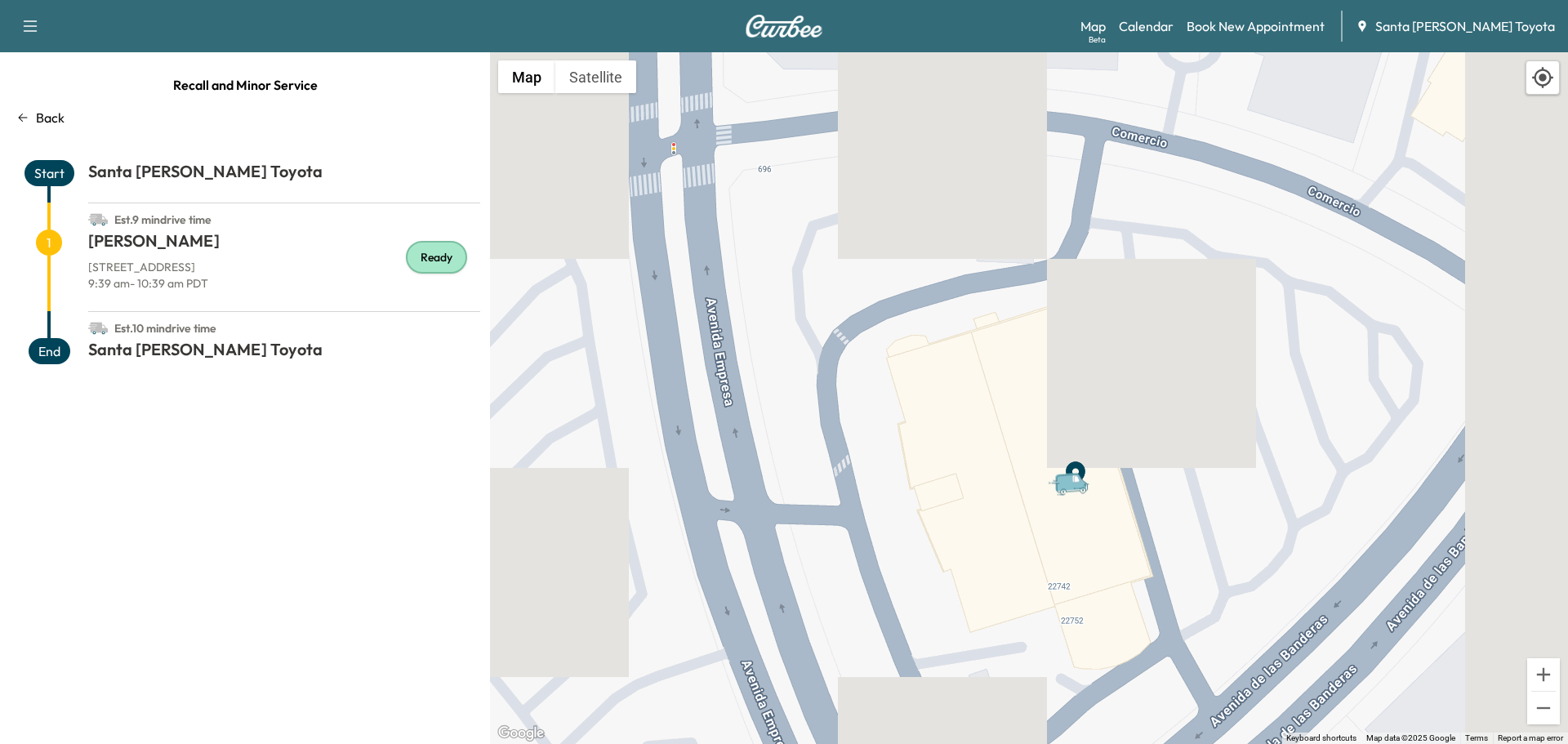
drag, startPoint x: 1292, startPoint y: 268, endPoint x: 1017, endPoint y: 631, distance: 455.4
click at [1017, 631] on div "To activate drag with keyboard, press Alt + Enter. Once in keyboard drag state,…" at bounding box center [1029, 398] width 1078 height 692
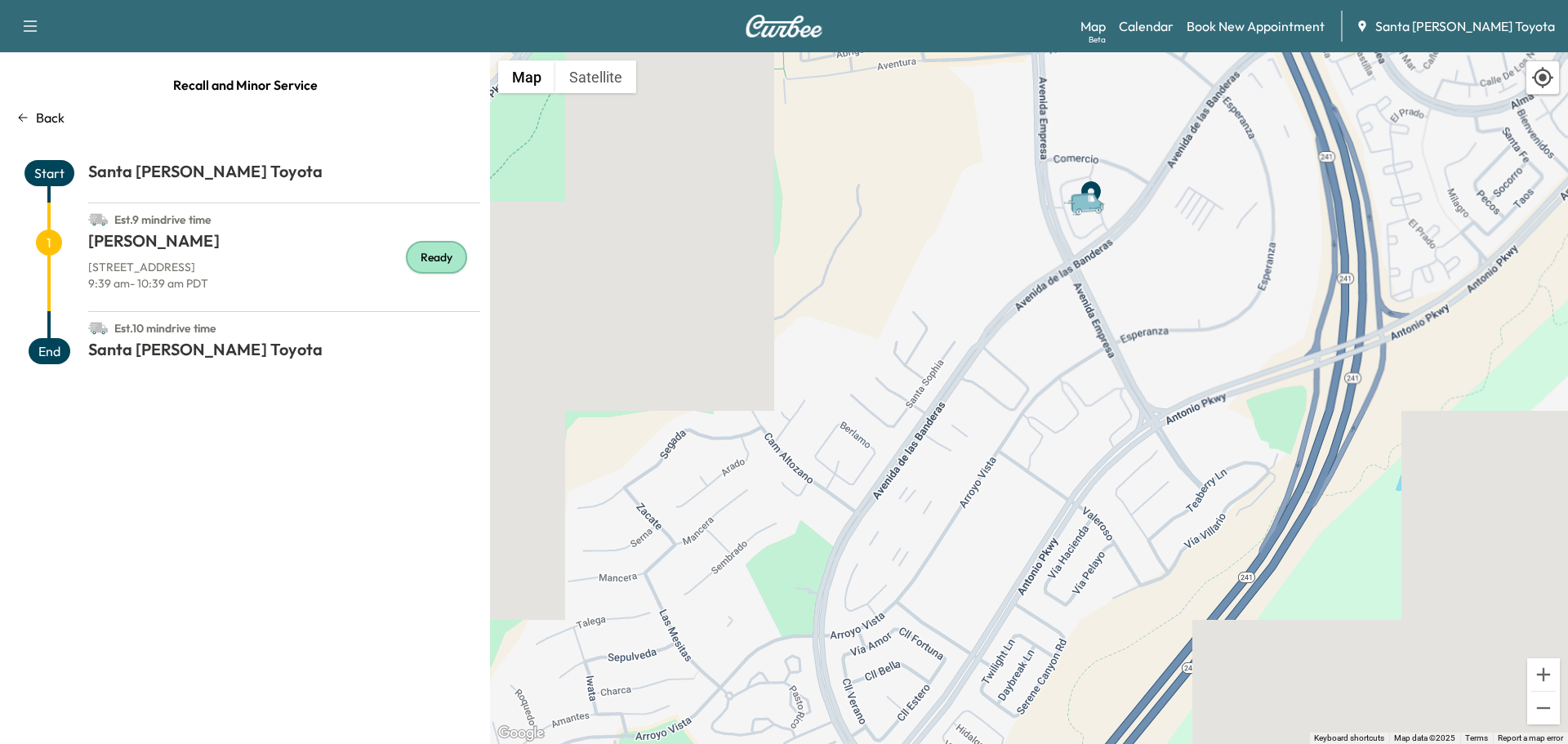
drag, startPoint x: 1149, startPoint y: 665, endPoint x: 1221, endPoint y: 324, distance: 348.5
click at [1221, 324] on div "To activate drag with keyboard, press Alt + Enter. Once in keyboard drag state,…" at bounding box center [1029, 398] width 1078 height 692
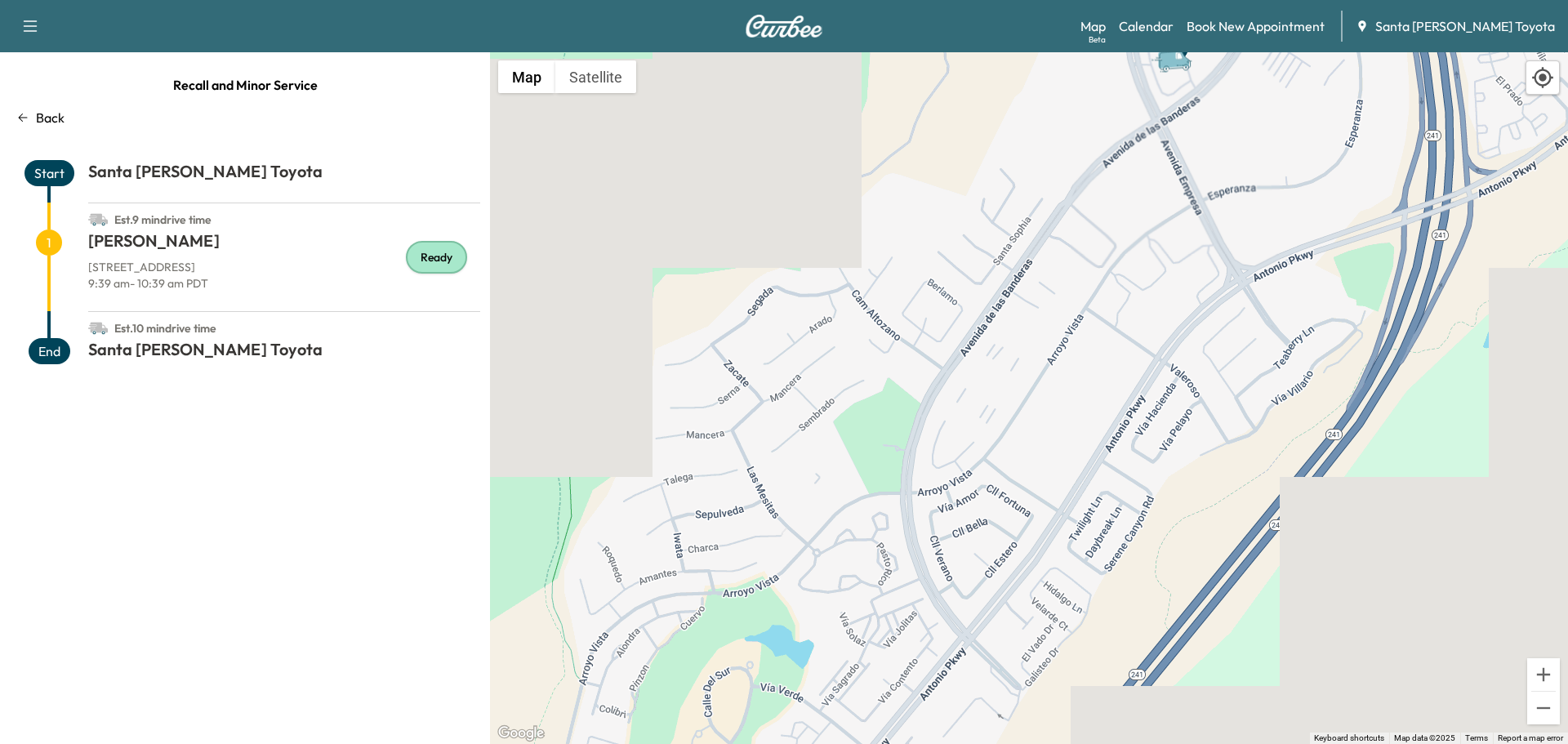
drag, startPoint x: 1001, startPoint y: 630, endPoint x: 1089, endPoint y: 485, distance: 169.6
click at [1089, 485] on div "To activate drag with keyboard, press Alt + Enter. Once in keyboard drag state,…" at bounding box center [1029, 398] width 1078 height 692
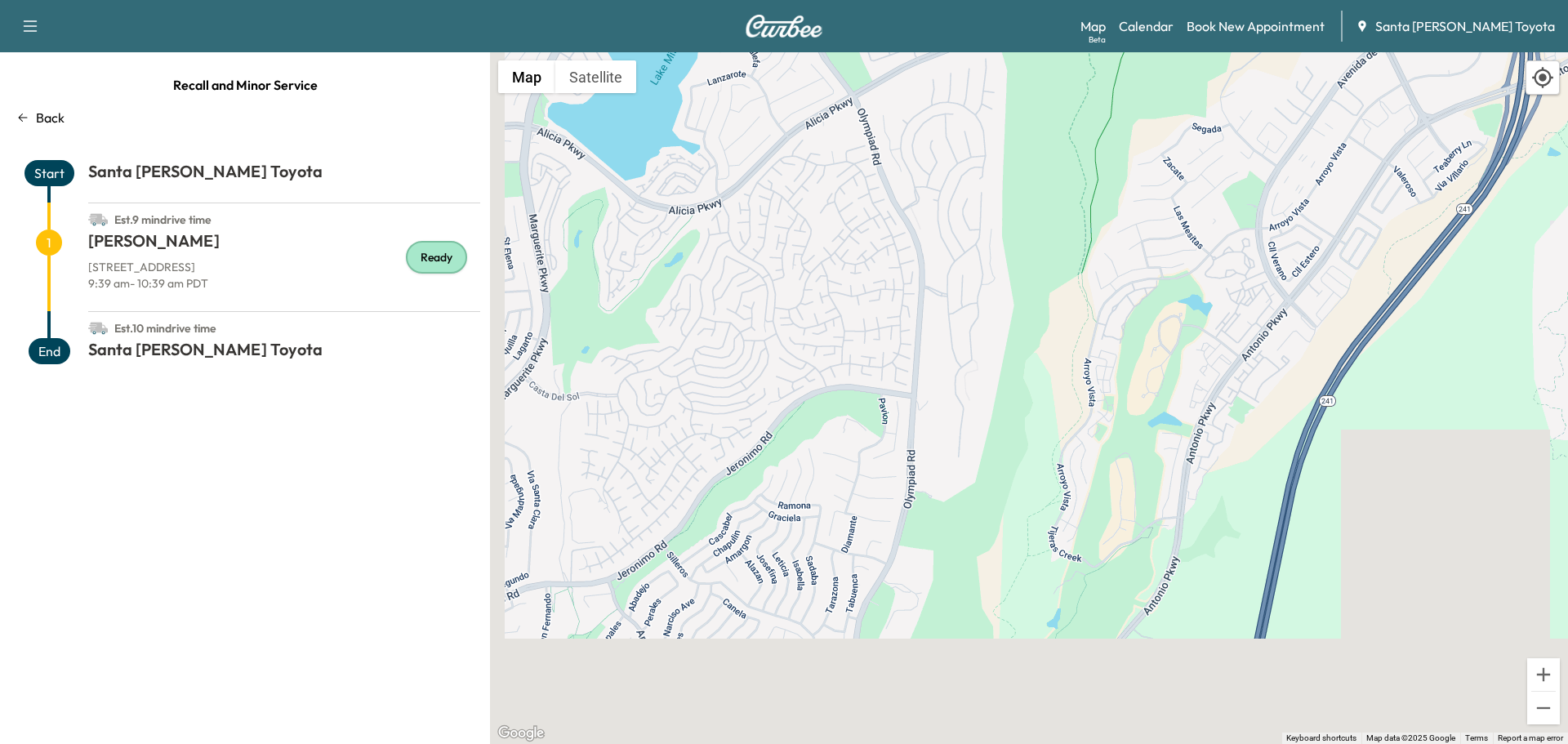
drag, startPoint x: 1150, startPoint y: 642, endPoint x: 1265, endPoint y: 365, distance: 299.9
click at [1265, 366] on div "To activate drag with keyboard, press Alt + Enter. Once in keyboard drag state,…" at bounding box center [1029, 398] width 1078 height 692
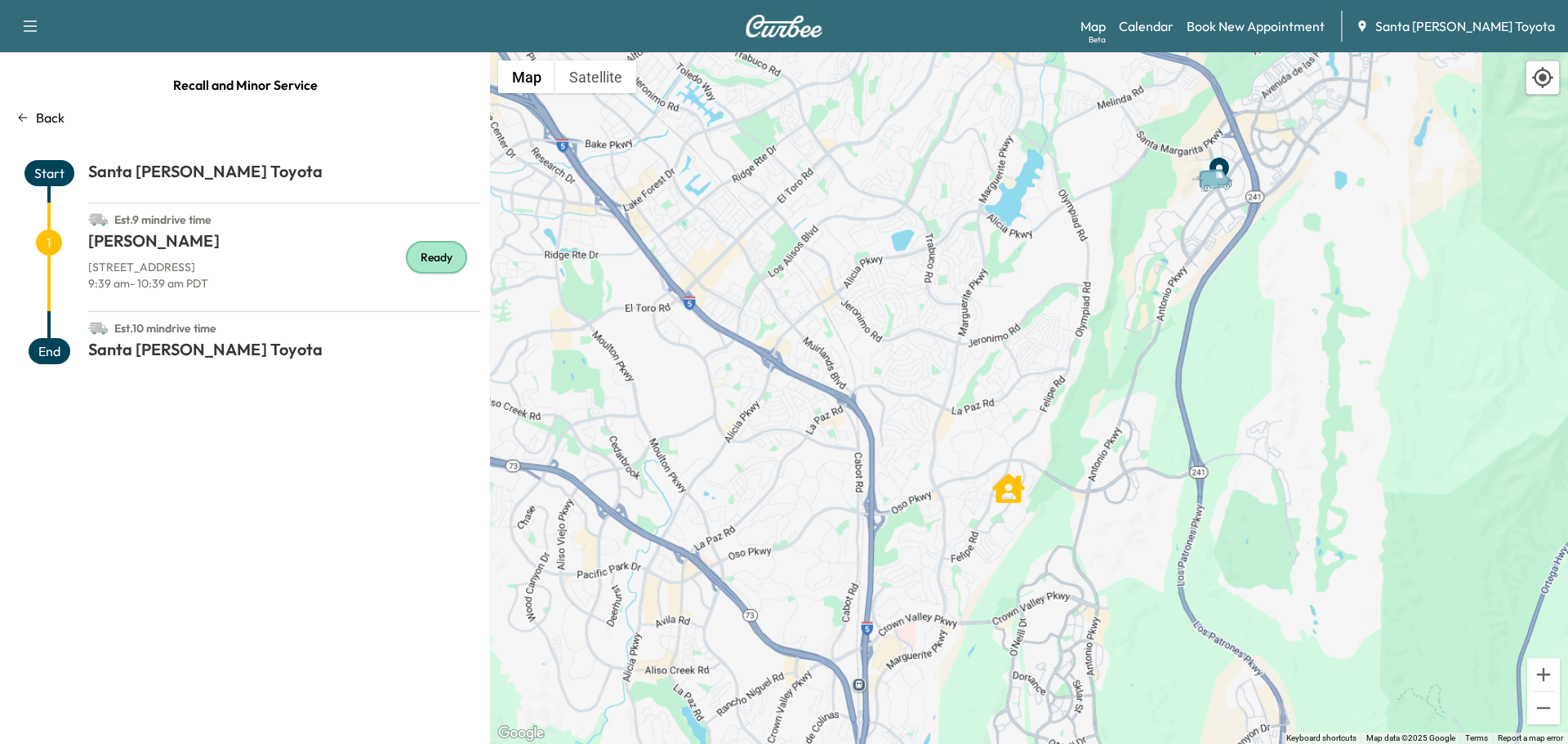
drag, startPoint x: 1299, startPoint y: 686, endPoint x: 1291, endPoint y: 446, distance: 240.1
click at [1296, 447] on div "To activate drag with keyboard, press Alt + Enter. Once in keyboard drag state,…" at bounding box center [1029, 398] width 1078 height 692
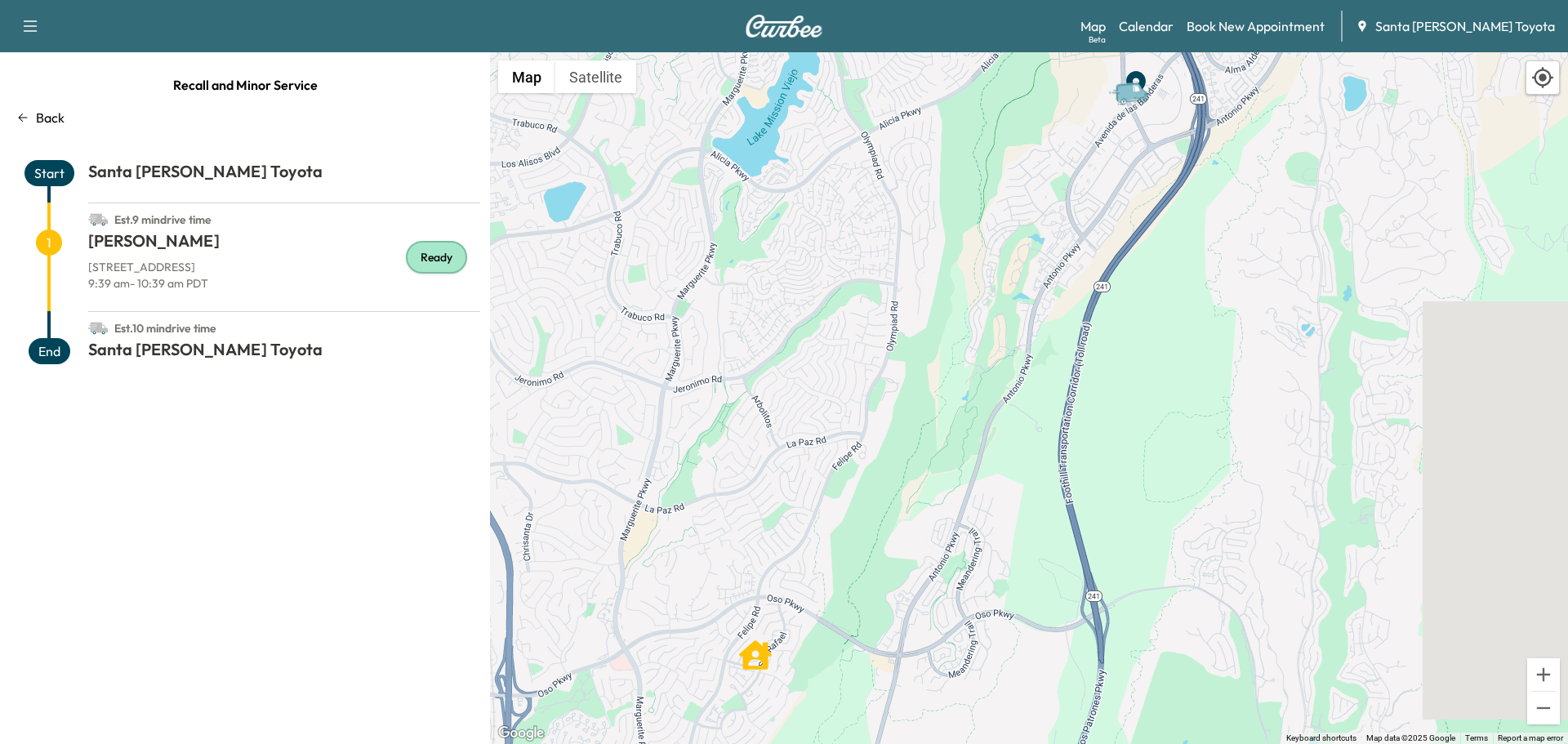
drag, startPoint x: 1254, startPoint y: 393, endPoint x: 1218, endPoint y: 665, distance: 274.4
click at [1218, 665] on div "To activate drag with keyboard, press Alt + Enter. Once in keyboard drag state,…" at bounding box center [1029, 398] width 1078 height 692
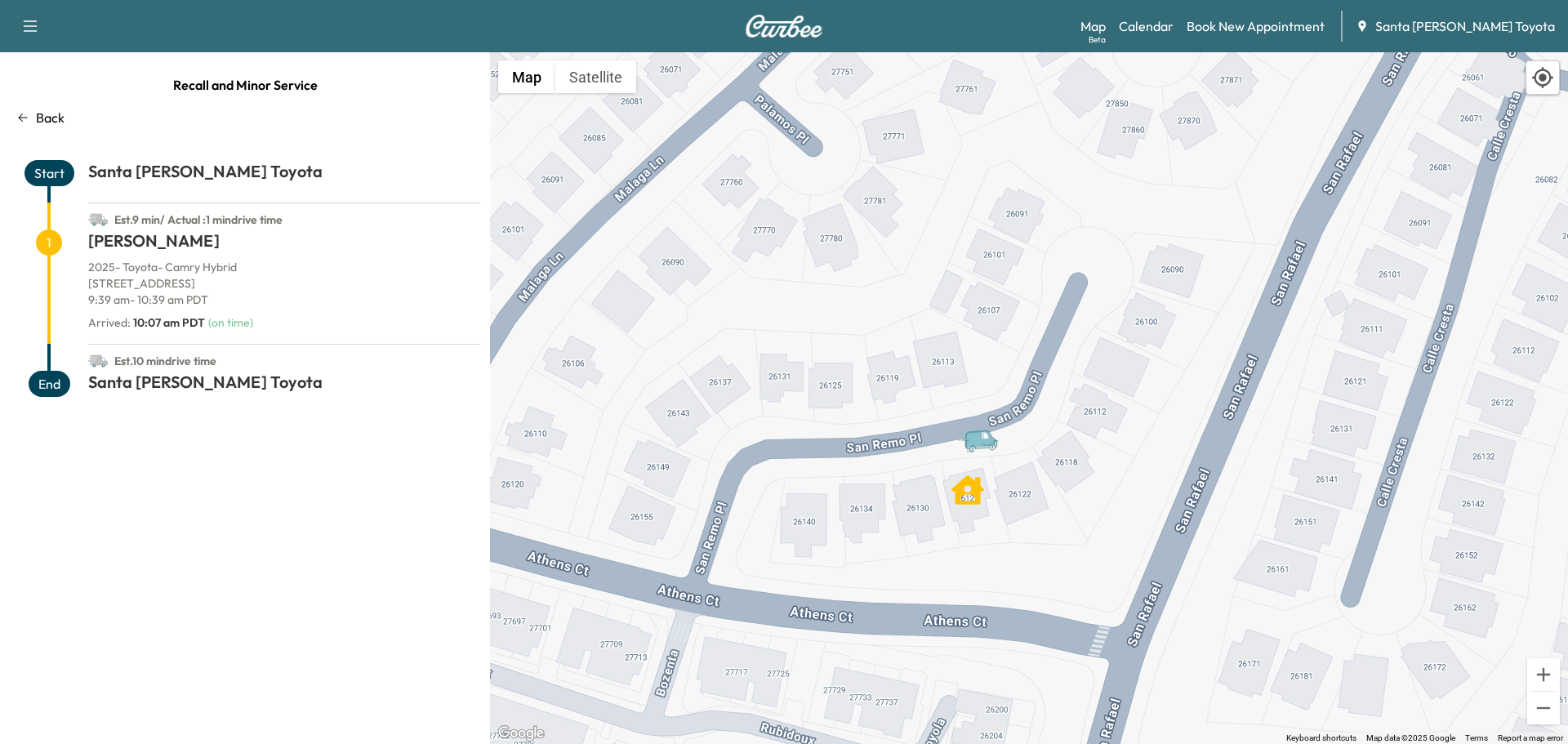
drag, startPoint x: 924, startPoint y: 235, endPoint x: 942, endPoint y: 625, distance: 390.4
click at [942, 625] on div "To activate drag with keyboard, press Alt + Enter. Once in keyboard drag state,…" at bounding box center [1029, 398] width 1078 height 692
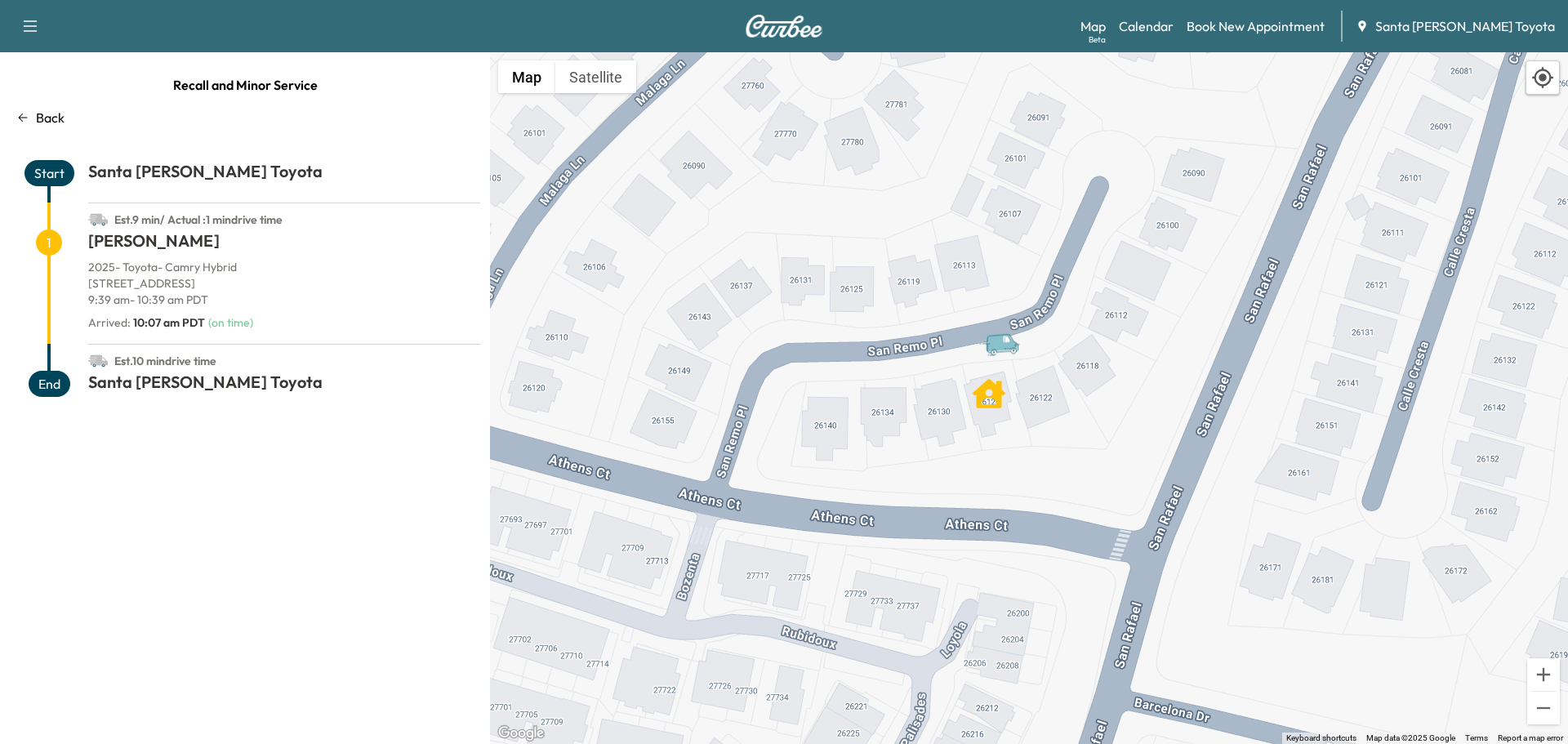
click at [45, 117] on p "Back" at bounding box center [50, 117] width 28 height 20
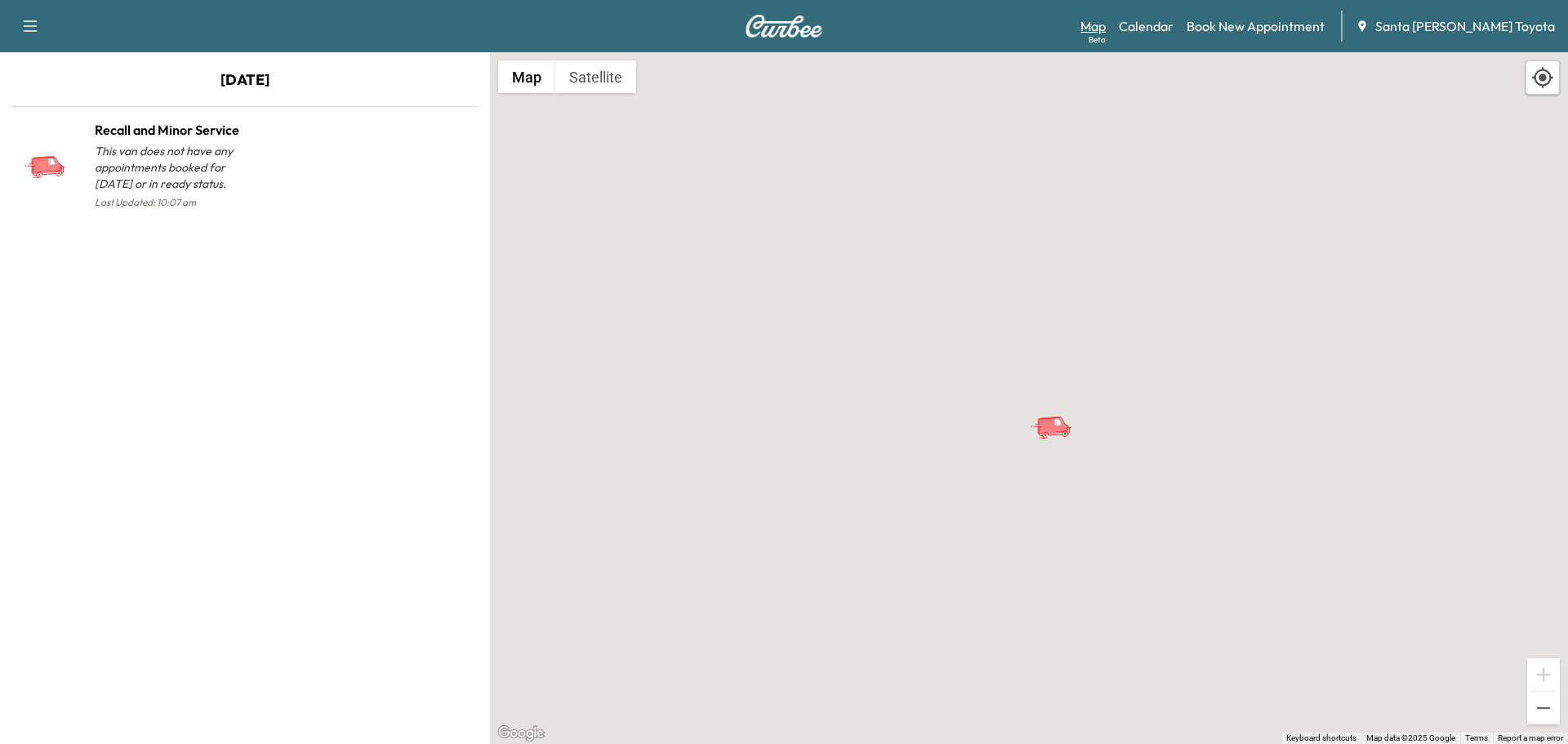
click at [1106, 24] on link "Map Beta" at bounding box center [1093, 26] width 26 height 20
click at [1173, 26] on link "Calendar" at bounding box center [1147, 26] width 55 height 20
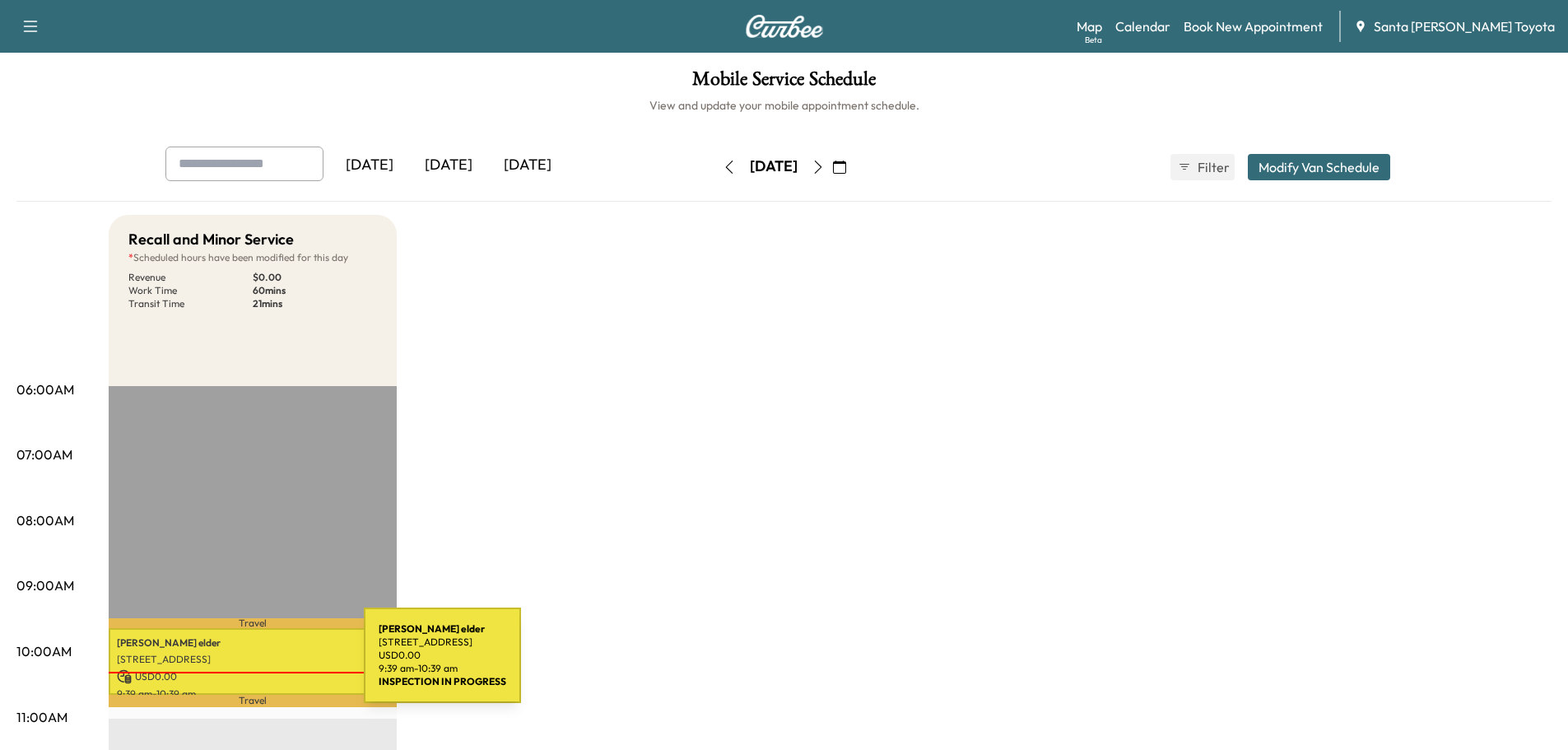
click at [240, 665] on div "[PERSON_NAME] [STREET_ADDRESS] USD 0.00 9:39 am - 10:39 am" at bounding box center [253, 661] width 288 height 67
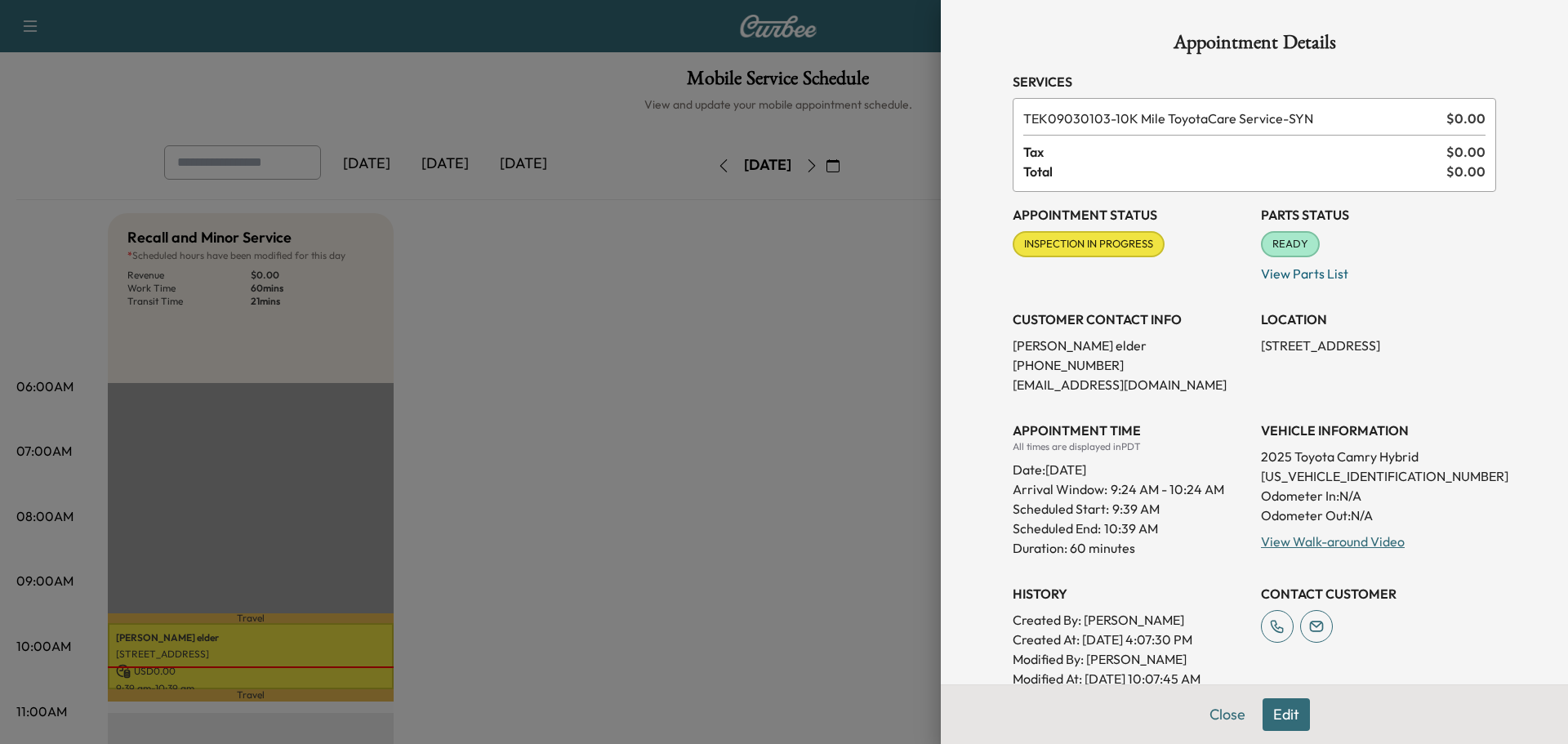
drag, startPoint x: 742, startPoint y: 330, endPoint x: 1046, endPoint y: 545, distance: 372.3
click at [747, 330] on div at bounding box center [784, 372] width 1568 height 744
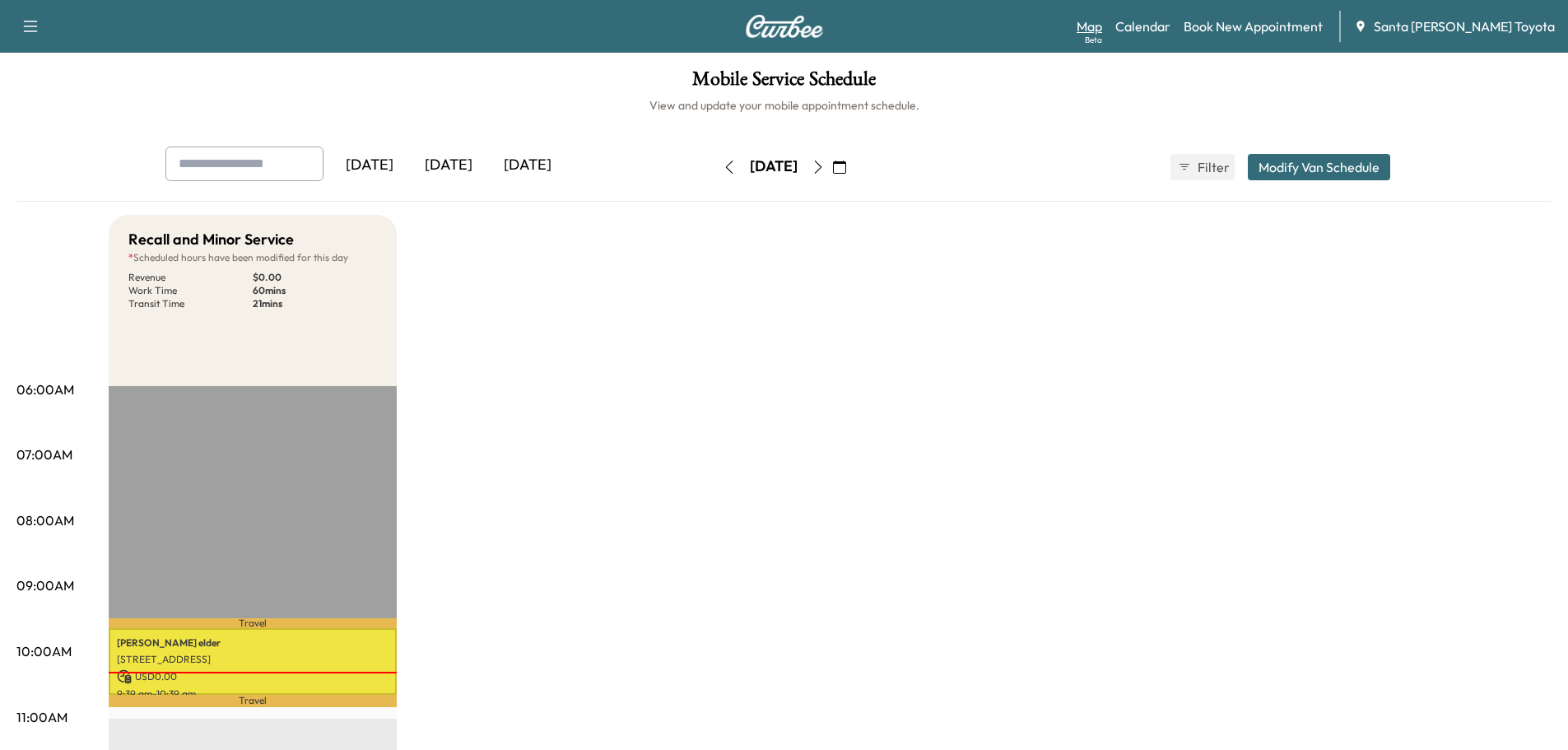
click at [1102, 25] on link "Map Beta" at bounding box center [1089, 26] width 26 height 20
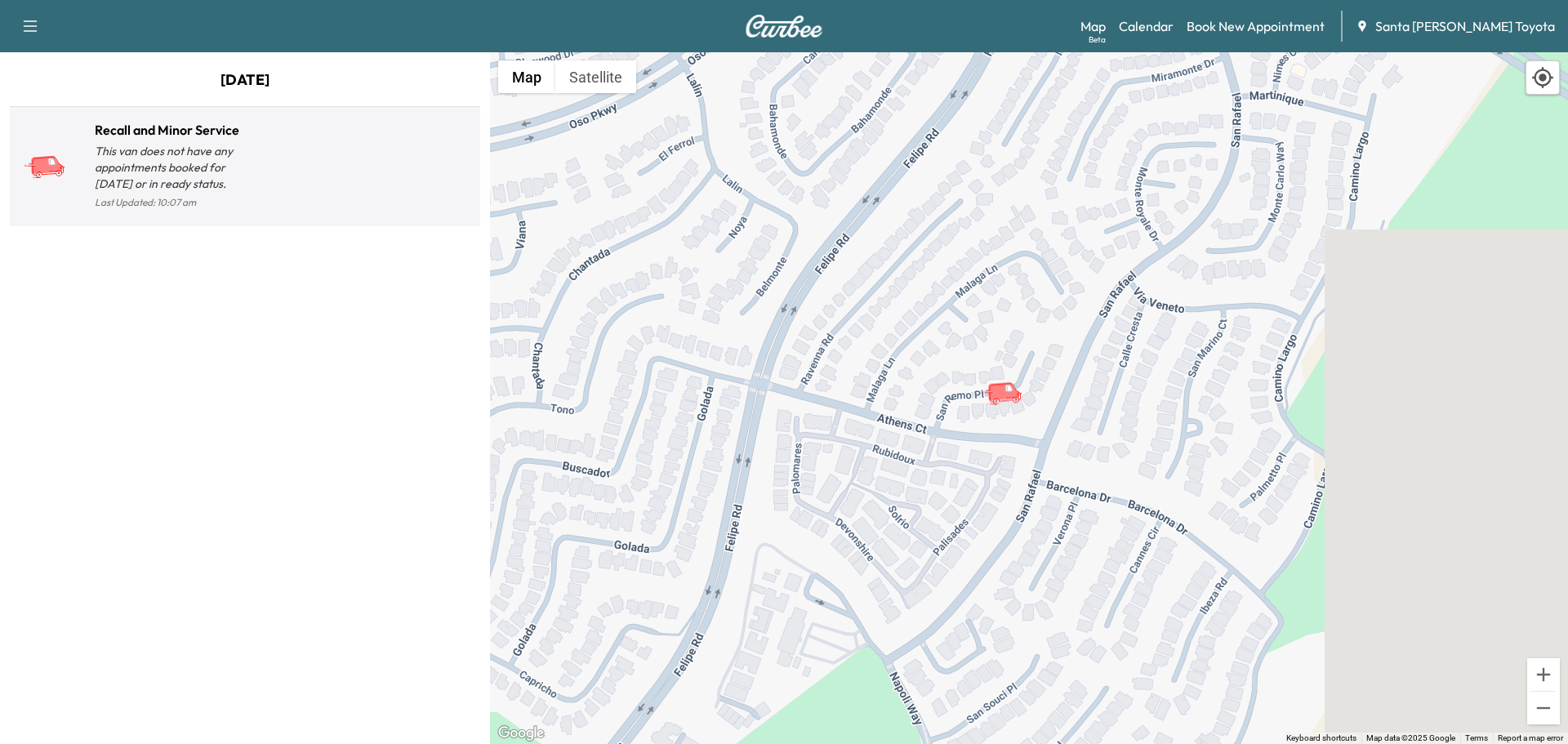
click at [192, 164] on p "This van does not have any appointments booked for [DATE] or in ready status." at bounding box center [169, 168] width 151 height 49
